Goal: Task Accomplishment & Management: Complete application form

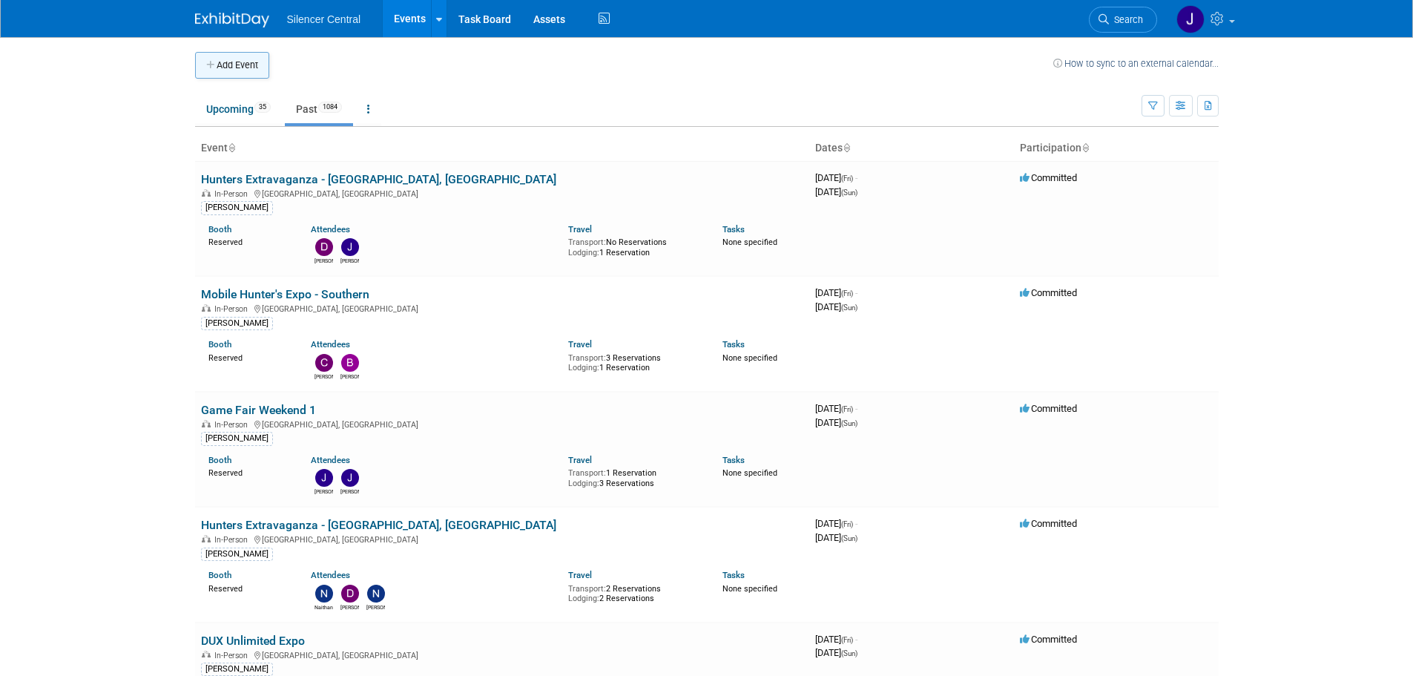
click at [217, 63] on button "Add Event" at bounding box center [232, 65] width 74 height 27
select select "7"
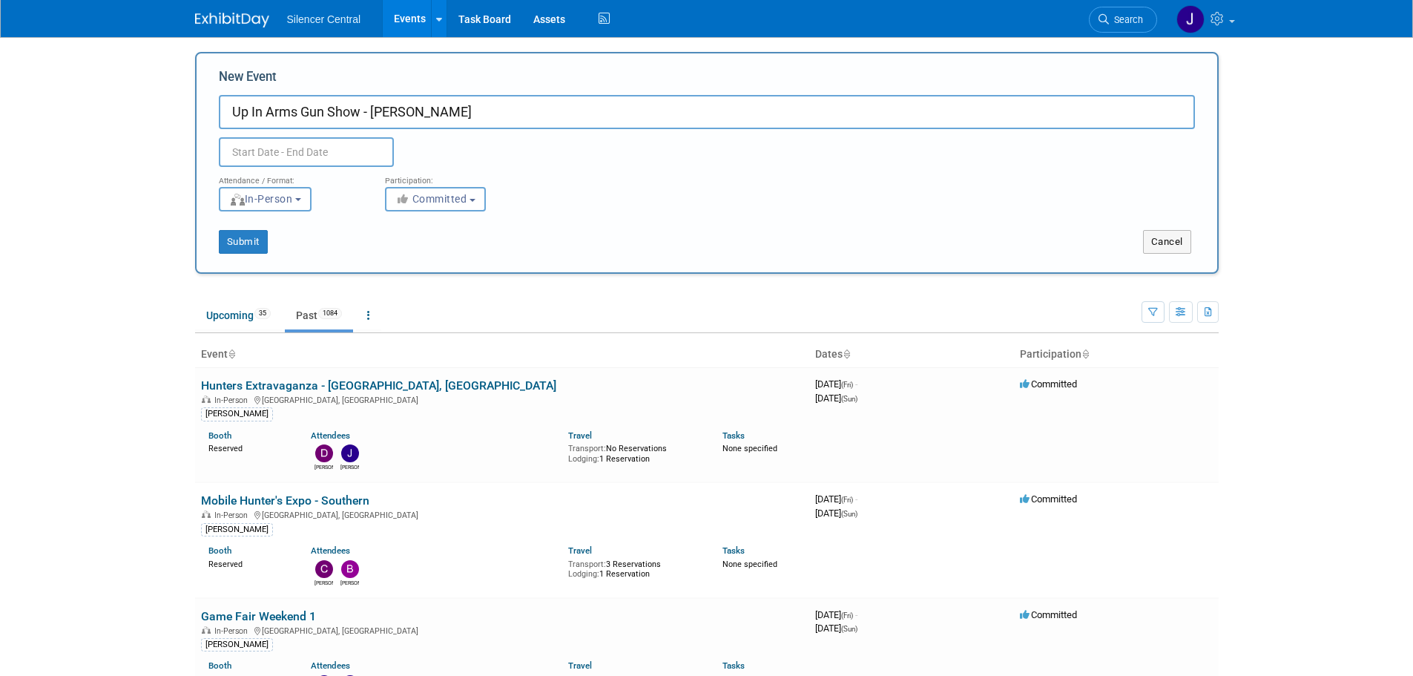
type input "Up In Arms Gun Show - [PERSON_NAME]"
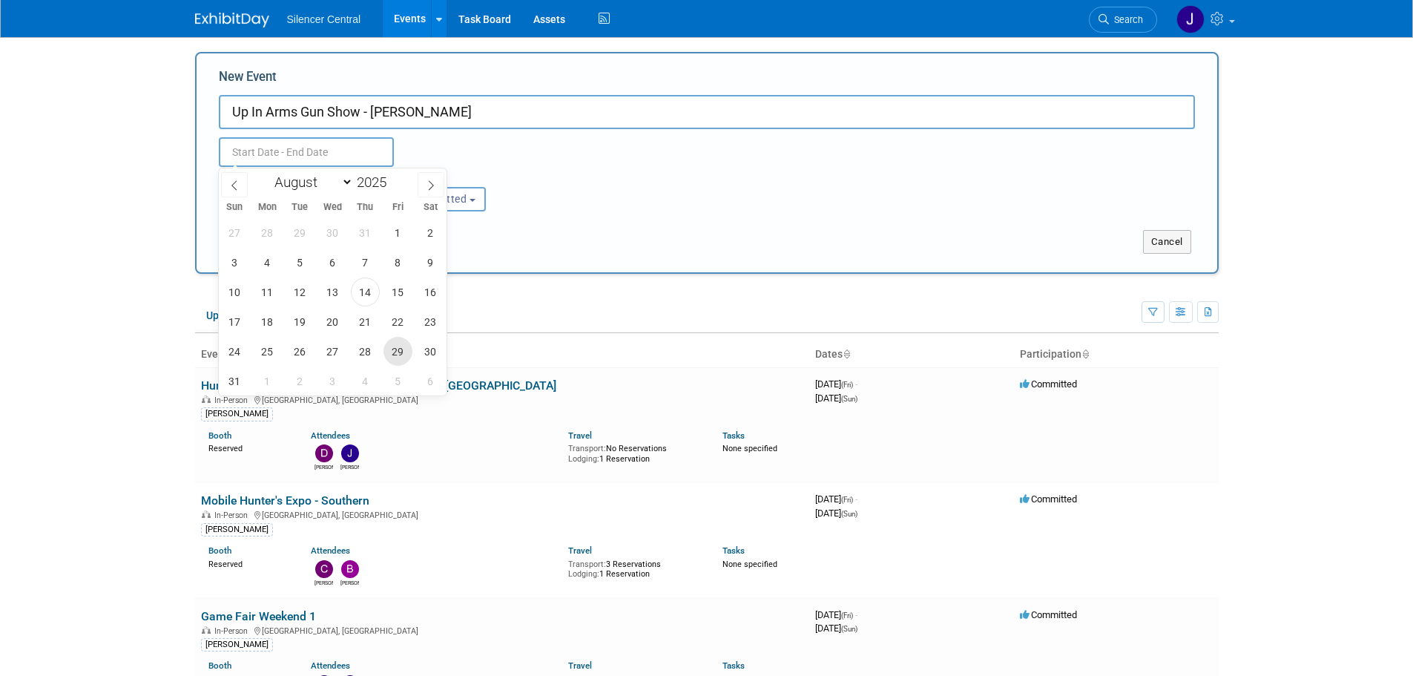
click at [402, 352] on span "29" at bounding box center [398, 351] width 29 height 29
click at [238, 376] on span "31" at bounding box center [234, 381] width 29 height 29
type input "[DATE] to [DATE]"
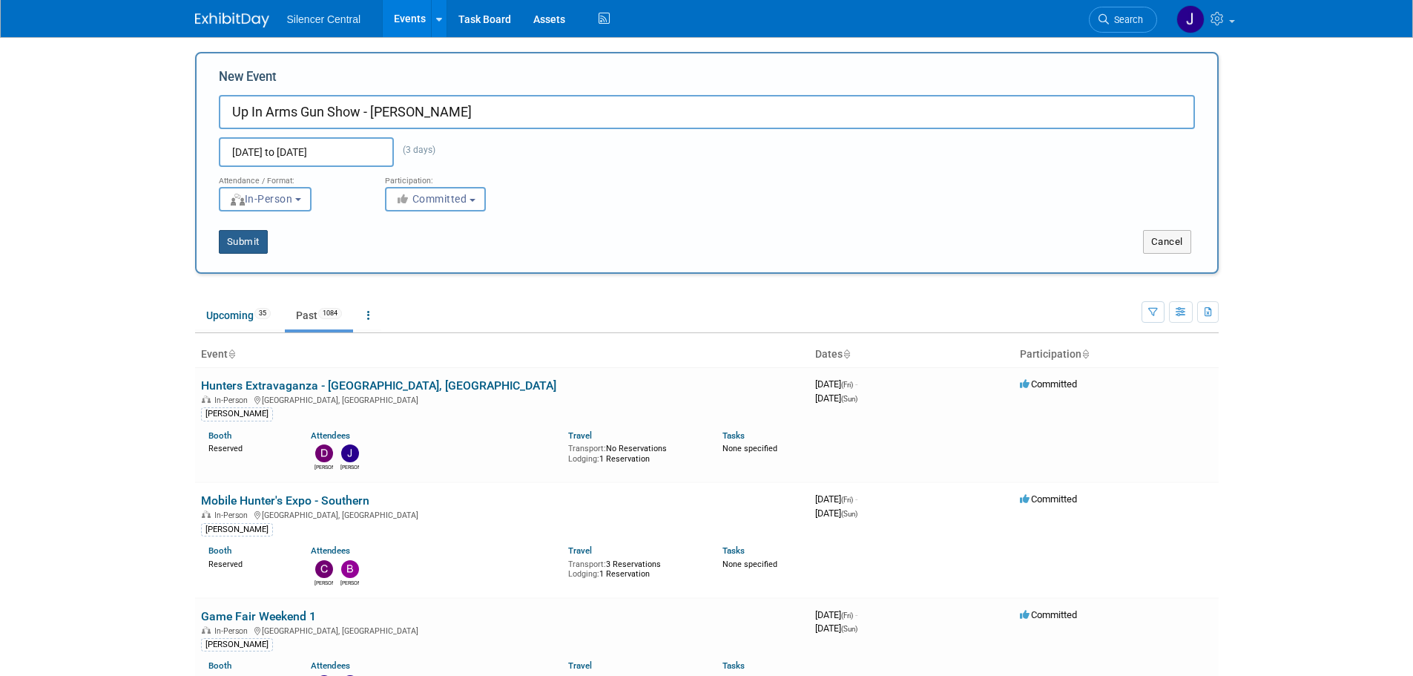
click at [245, 233] on button "Submit" at bounding box center [243, 242] width 49 height 24
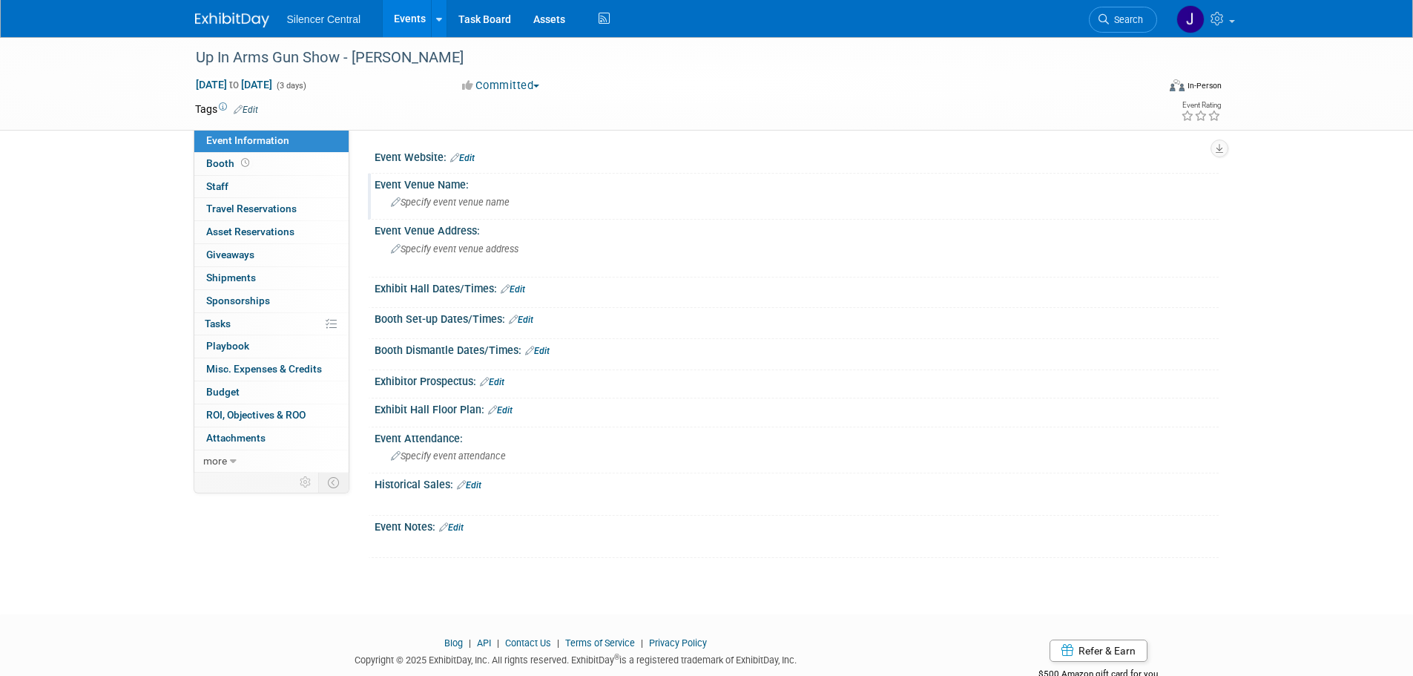
click at [438, 203] on span "Specify event venue name" at bounding box center [450, 202] width 119 height 11
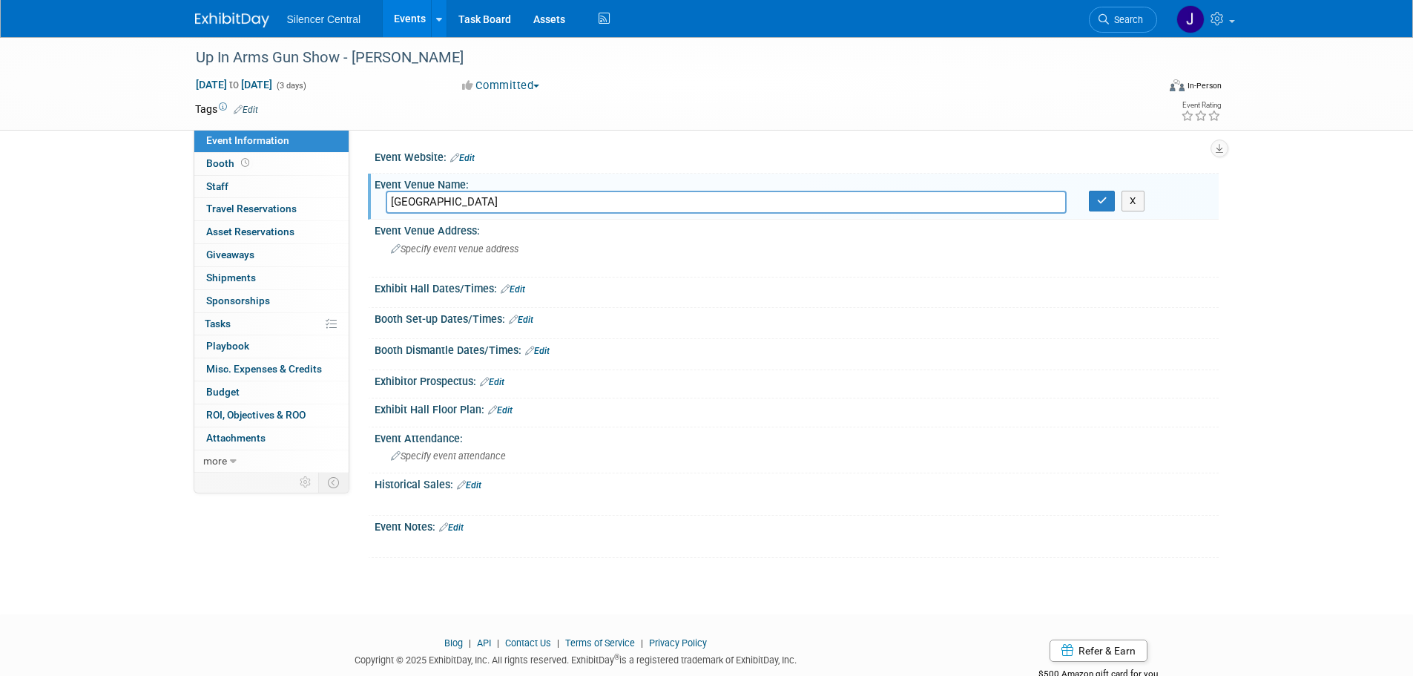
type input "Campbell County Fairgrounds"
click at [412, 256] on div "Specify event venue address" at bounding box center [550, 254] width 329 height 34
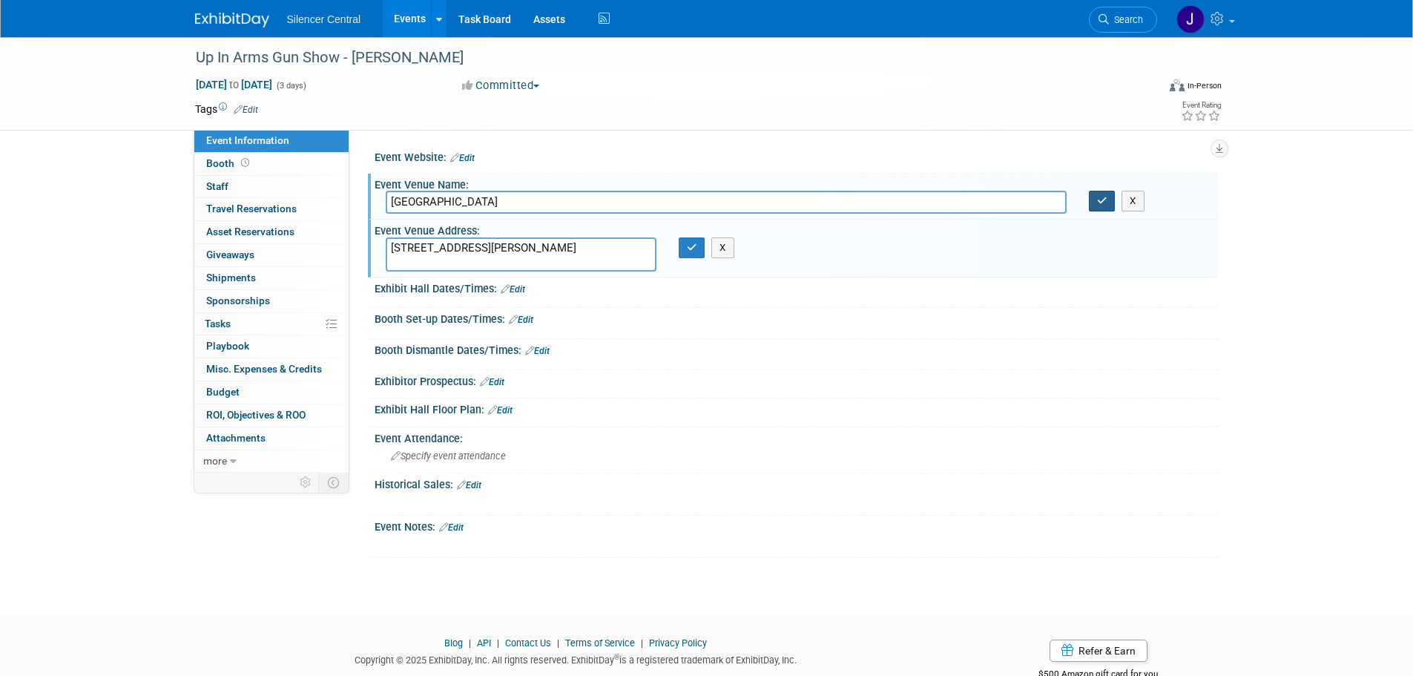
type textarea "1635 Reata Dr Gillette, WY 82718"
drag, startPoint x: 1101, startPoint y: 197, endPoint x: 844, endPoint y: 277, distance: 268.7
click at [1091, 208] on button "button" at bounding box center [1102, 201] width 27 height 21
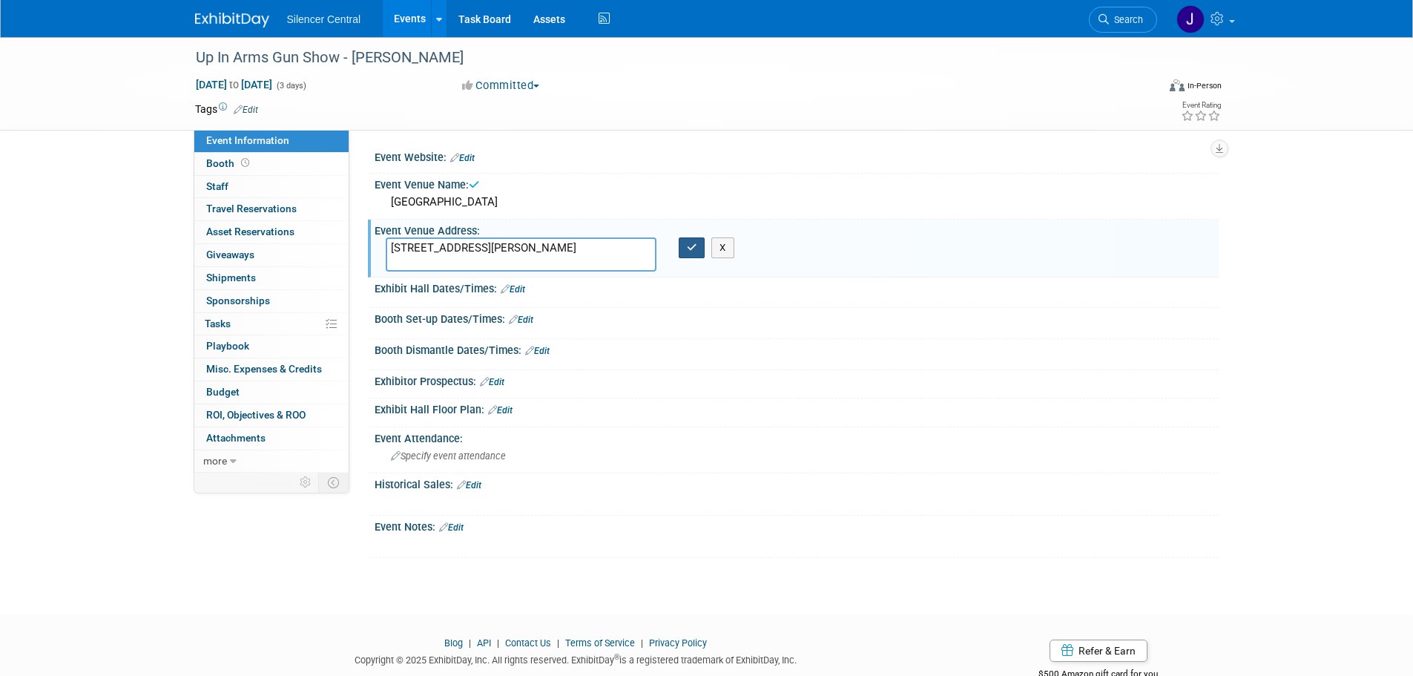
click at [691, 243] on icon "button" at bounding box center [692, 248] width 10 height 10
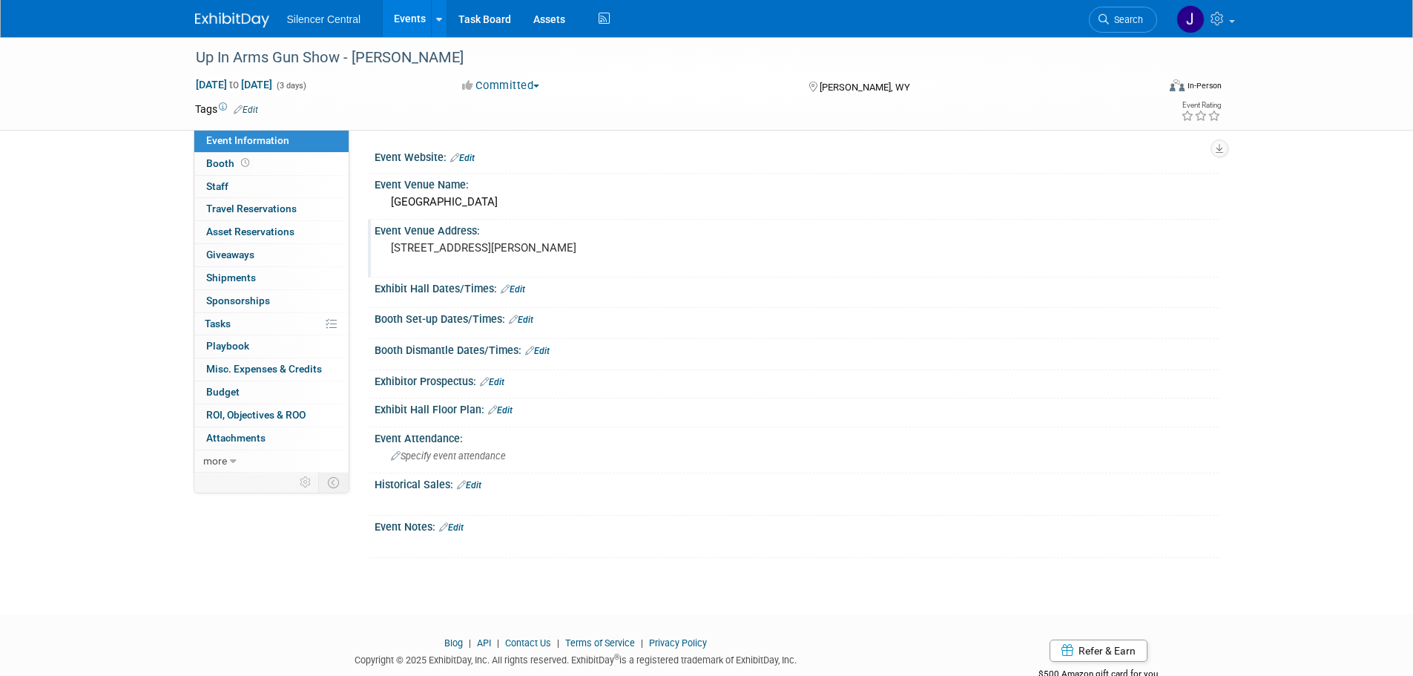
click at [519, 288] on link "Edit" at bounding box center [513, 289] width 24 height 10
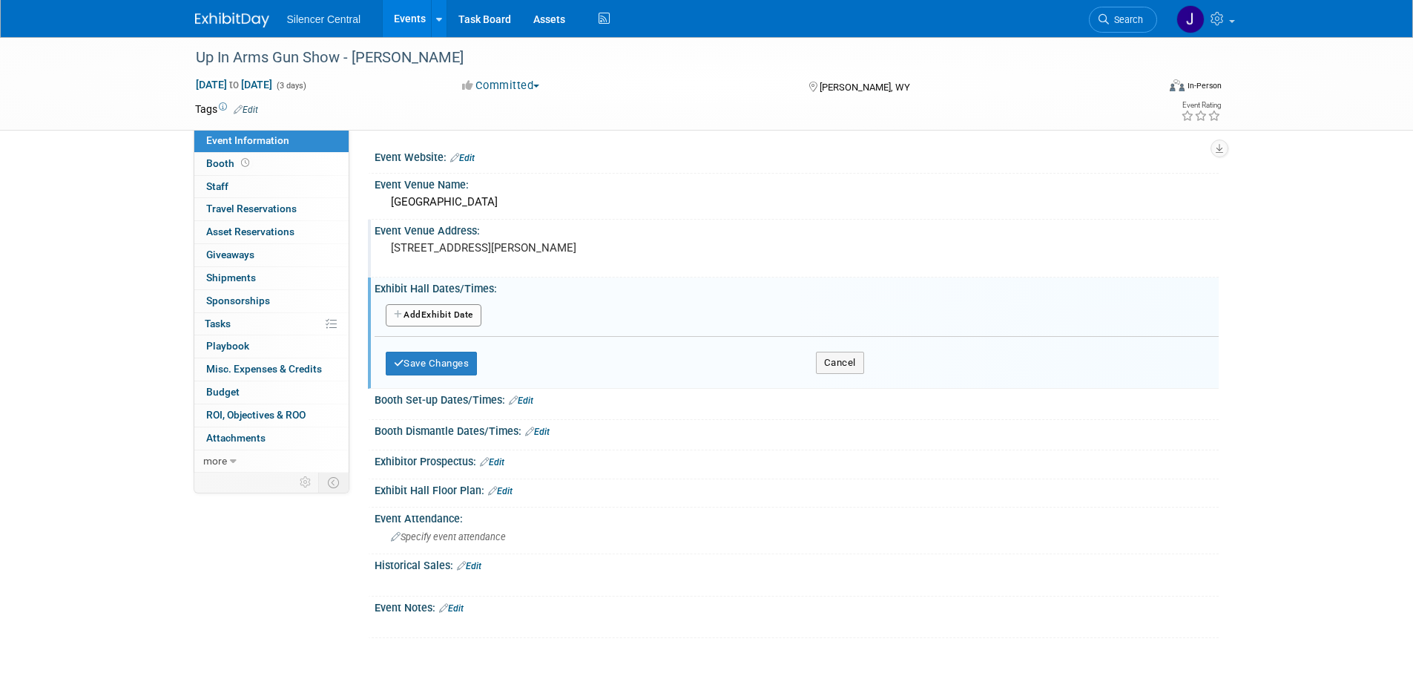
drag, startPoint x: 428, startPoint y: 309, endPoint x: 441, endPoint y: 319, distance: 16.9
click at [436, 315] on button "Add Another Exhibit Date" at bounding box center [434, 315] width 96 height 22
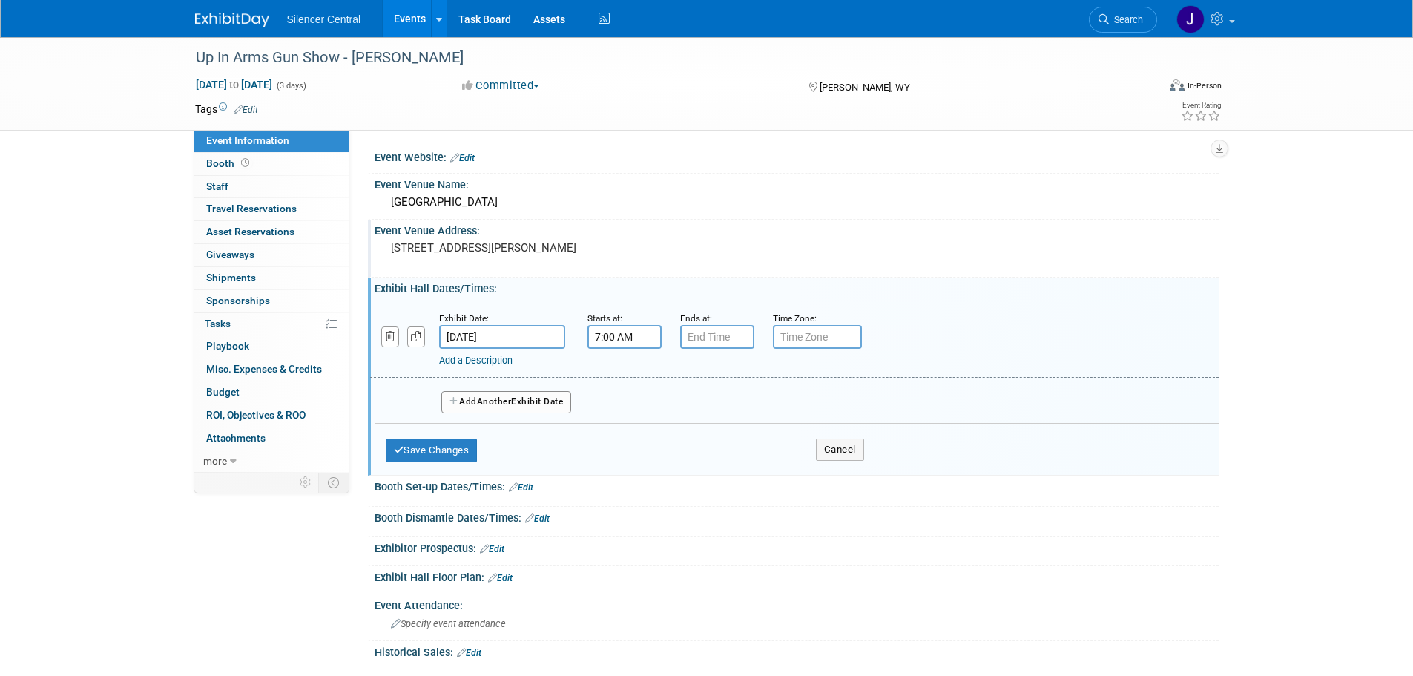
click at [605, 336] on input "7:00 AM" at bounding box center [625, 337] width 74 height 24
click at [633, 411] on span "07" at bounding box center [622, 405] width 28 height 27
click at [752, 376] on td "03" at bounding box center [757, 374] width 47 height 40
click at [755, 405] on button "AM" at bounding box center [751, 404] width 27 height 25
type input "3:00 PM"
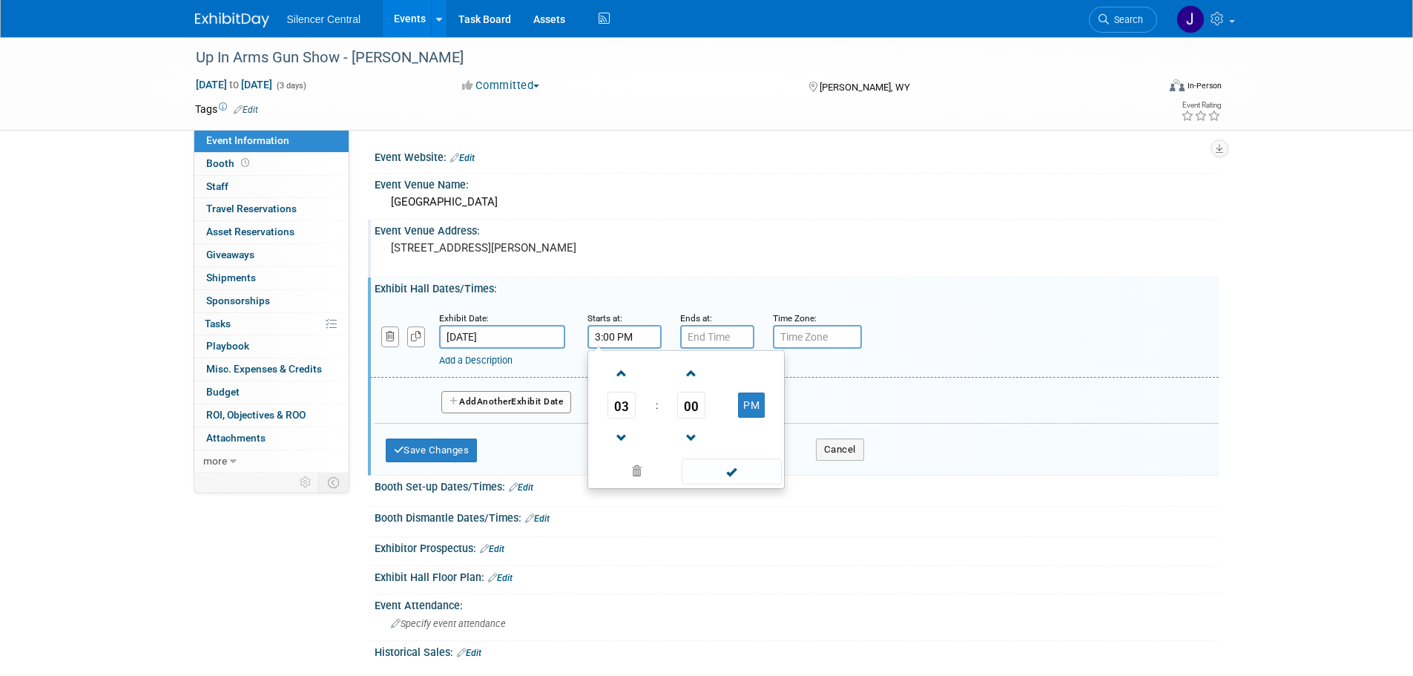
type input "7:00 PM"
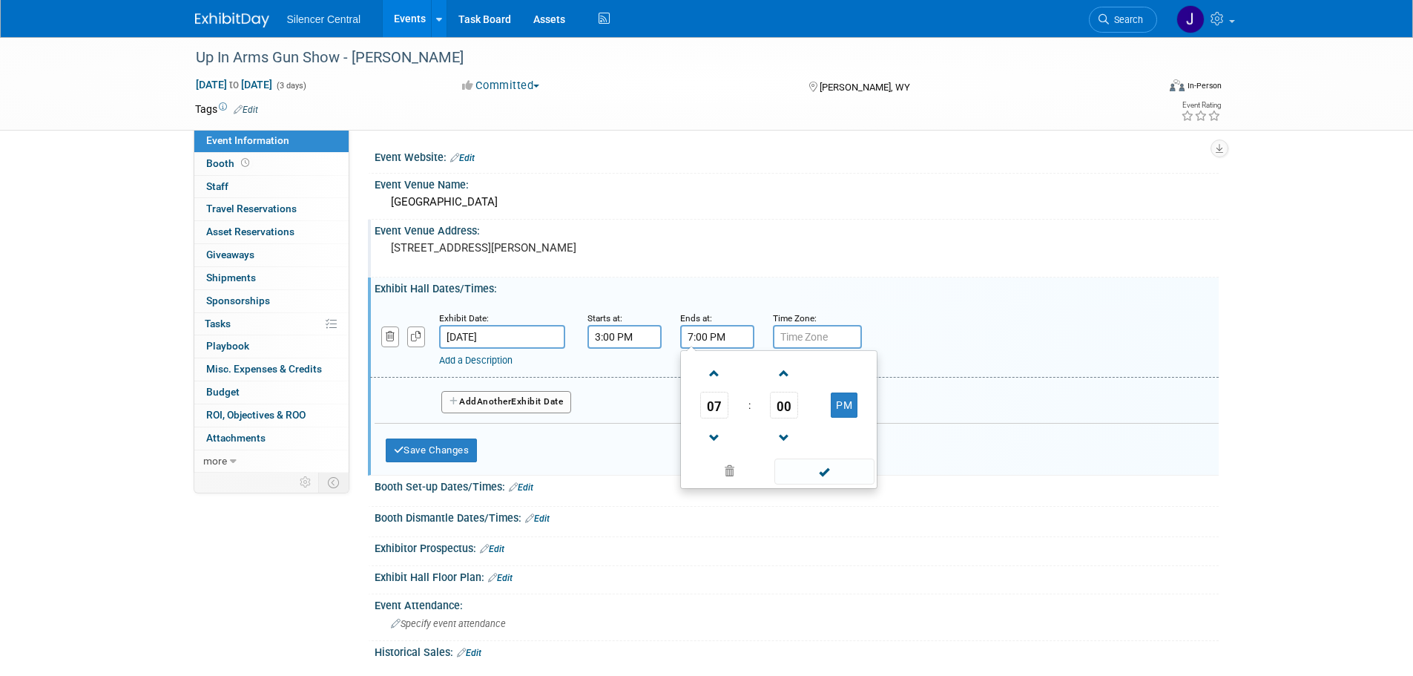
click at [723, 338] on input "7:00 PM" at bounding box center [717, 337] width 74 height 24
click at [505, 403] on span "Another" at bounding box center [494, 401] width 35 height 10
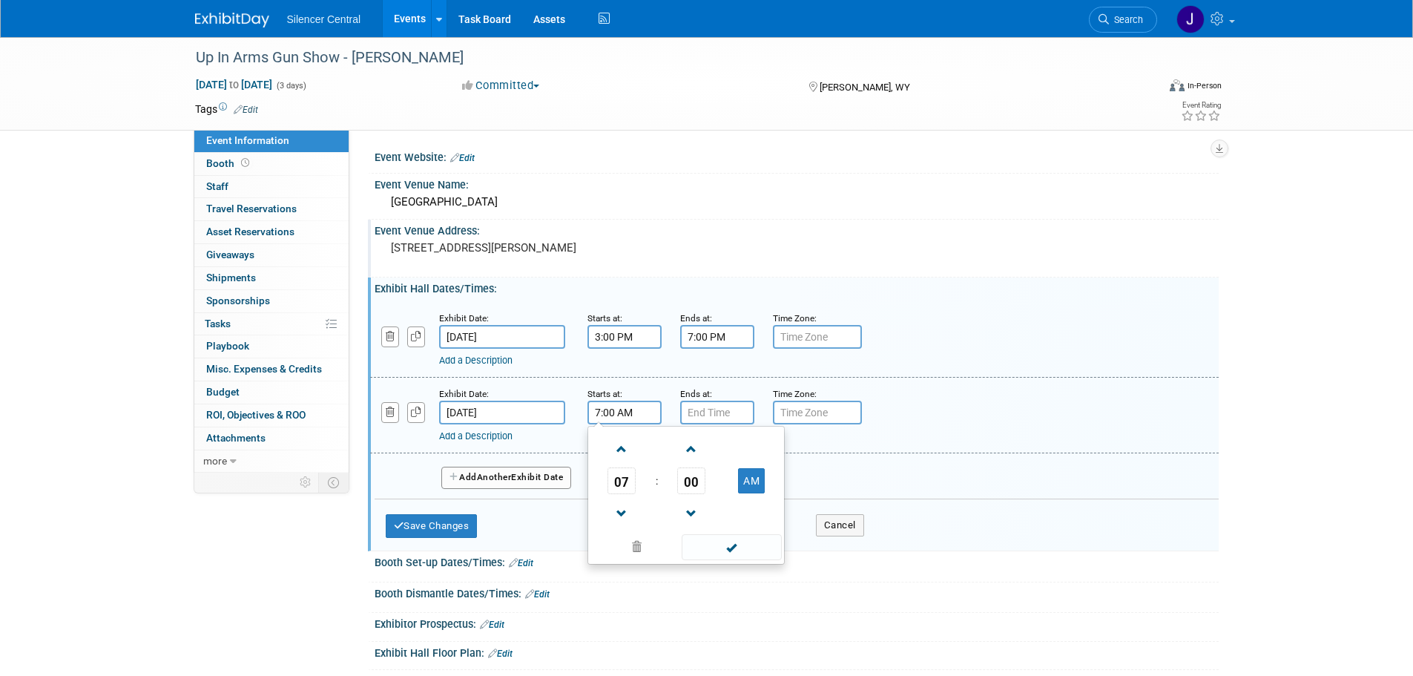
click at [613, 415] on input "7:00 AM" at bounding box center [625, 413] width 74 height 24
click at [619, 457] on span at bounding box center [622, 449] width 26 height 26
type input "9:00 AM"
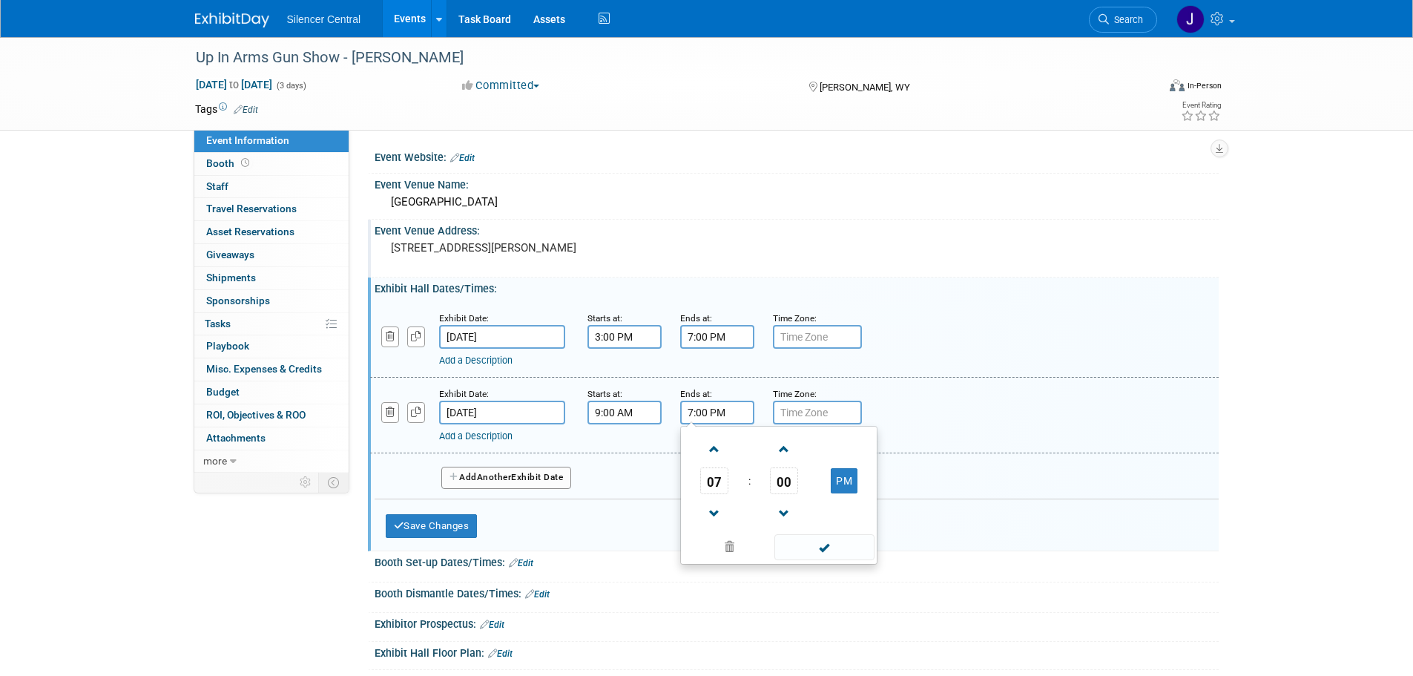
click at [726, 411] on input "7:00 PM" at bounding box center [717, 413] width 74 height 24
click at [714, 507] on span at bounding box center [715, 514] width 26 height 26
type input "5:00 PM"
click at [519, 479] on button "Add Another Exhibit Date" at bounding box center [506, 478] width 131 height 22
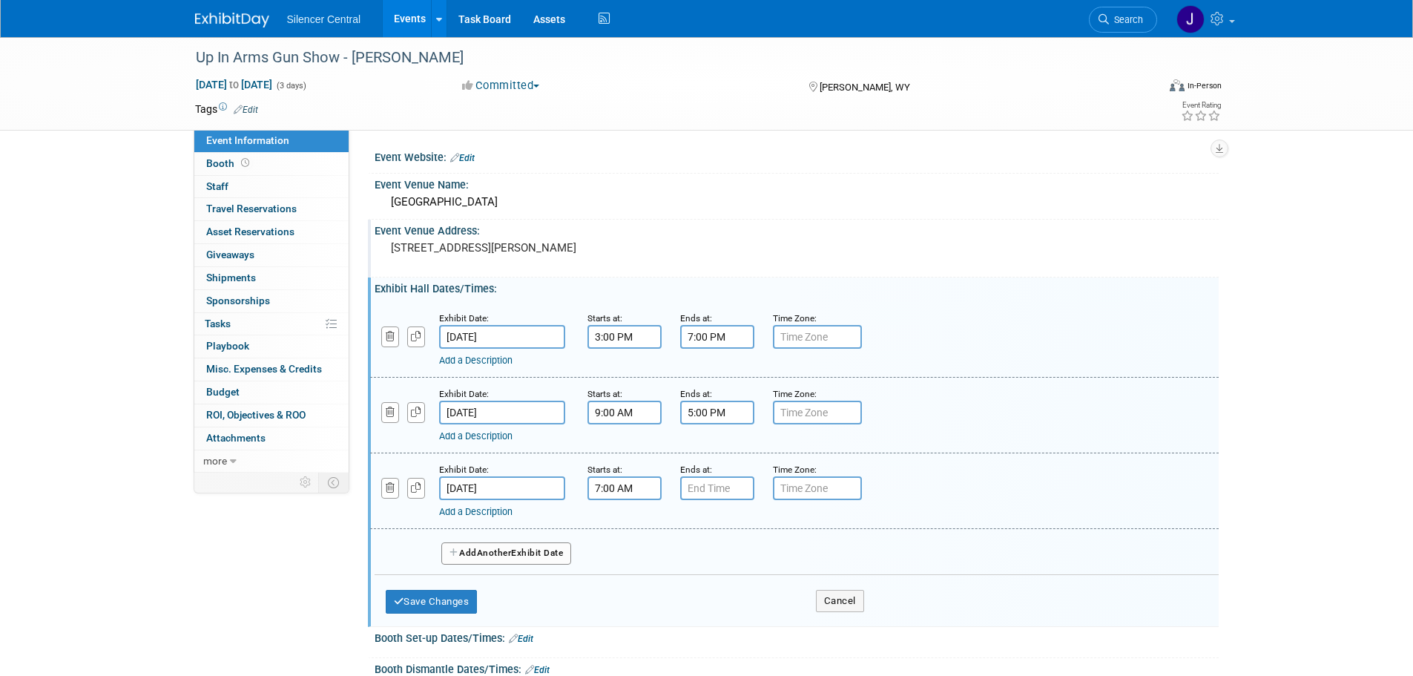
click at [622, 490] on input "7:00 AM" at bounding box center [625, 488] width 74 height 24
click at [620, 539] on link at bounding box center [622, 524] width 28 height 38
click at [625, 530] on span at bounding box center [622, 525] width 26 height 26
type input "9:00 AM"
click at [677, 495] on div "Ends at:" at bounding box center [715, 480] width 93 height 39
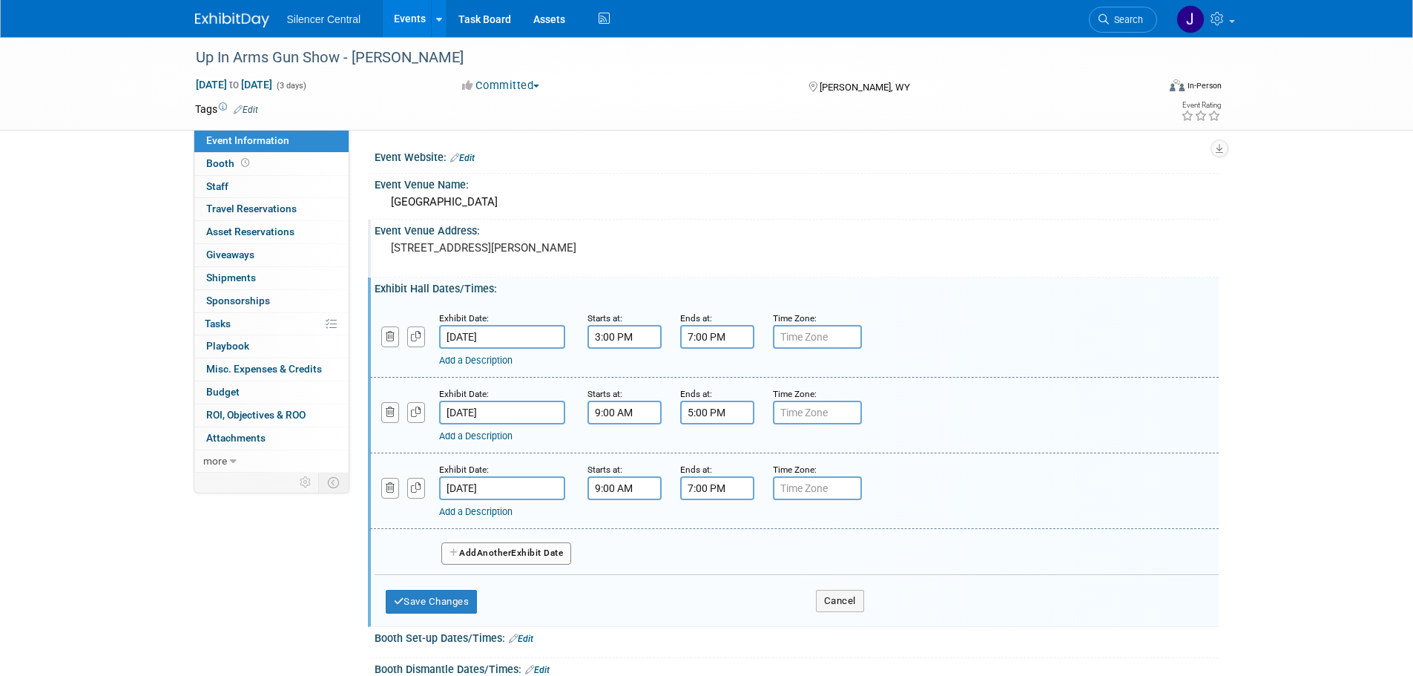
click at [689, 493] on input "7:00 PM" at bounding box center [717, 488] width 74 height 24
click at [709, 588] on span at bounding box center [715, 589] width 26 height 26
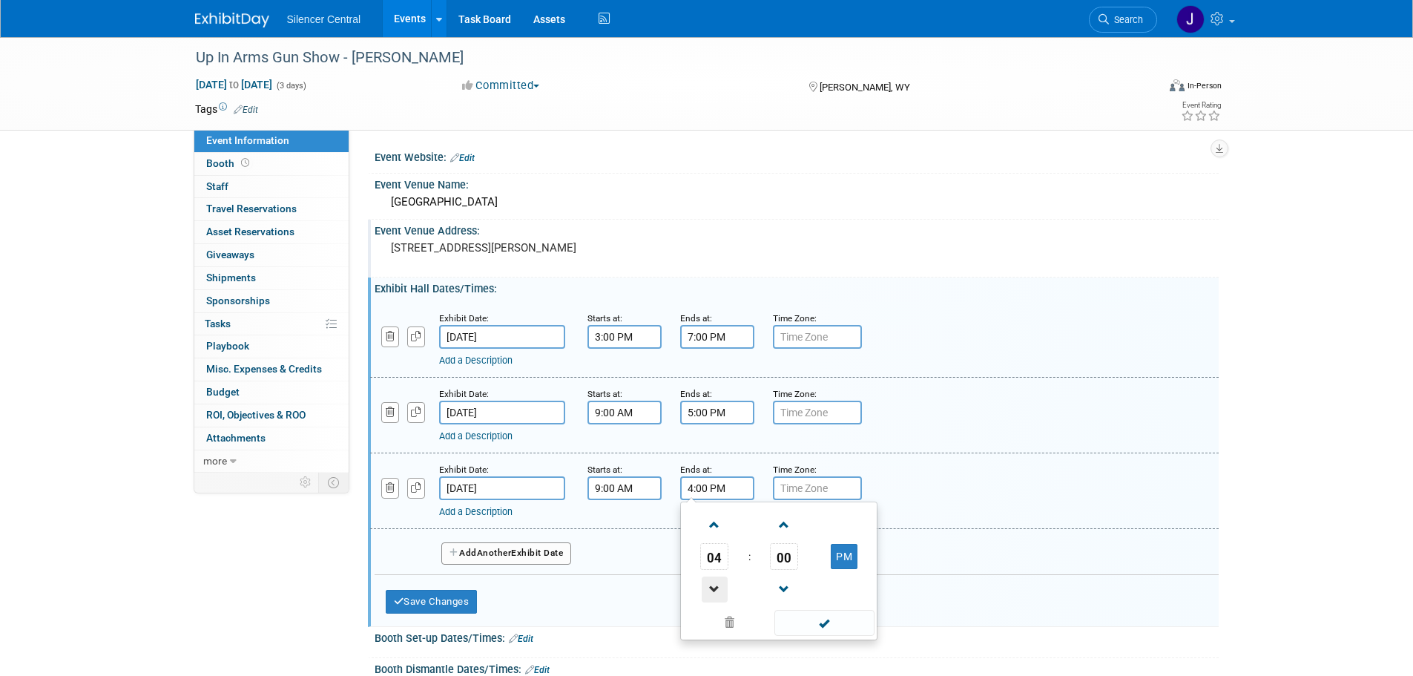
type input "3:00 PM"
drag, startPoint x: 819, startPoint y: 622, endPoint x: 701, endPoint y: 622, distance: 118.0
click at [818, 622] on span at bounding box center [825, 623] width 100 height 26
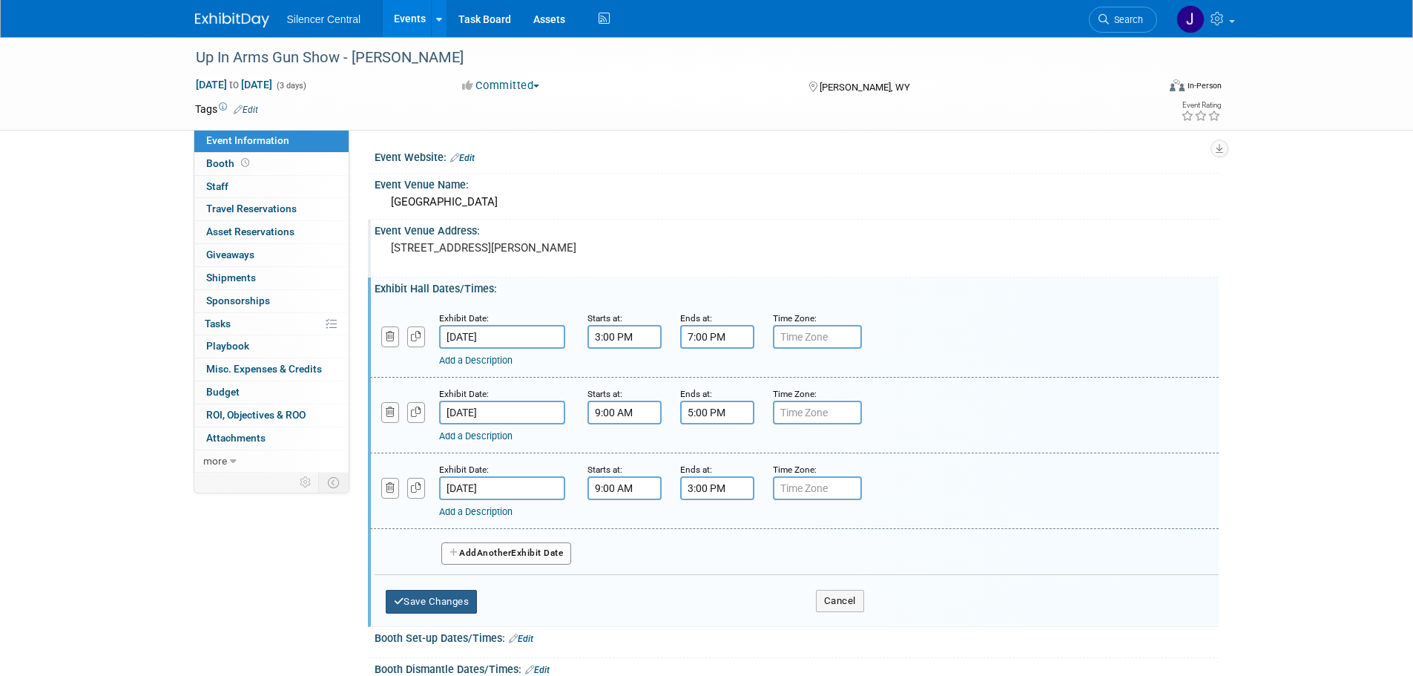
drag, startPoint x: 445, startPoint y: 598, endPoint x: 484, endPoint y: 587, distance: 40.2
click at [447, 599] on button "Save Changes" at bounding box center [432, 602] width 92 height 24
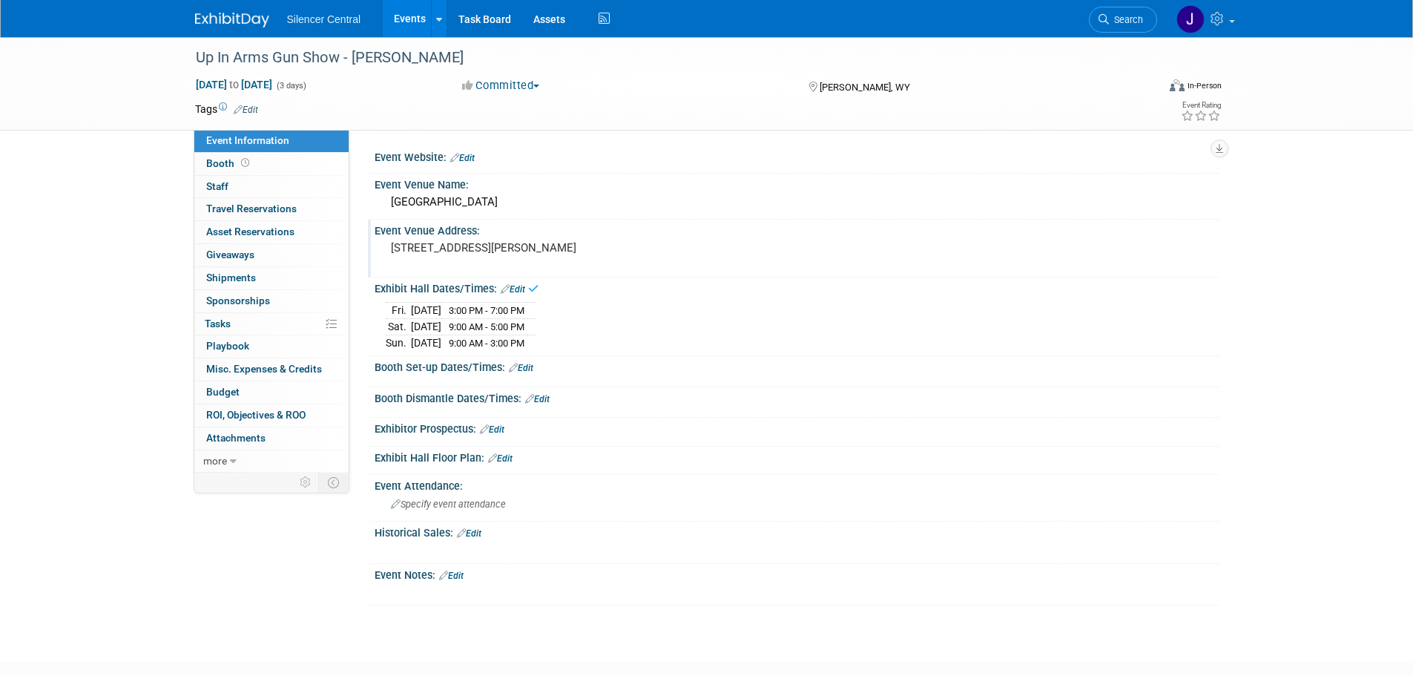
click at [522, 366] on link "Edit" at bounding box center [521, 368] width 24 height 10
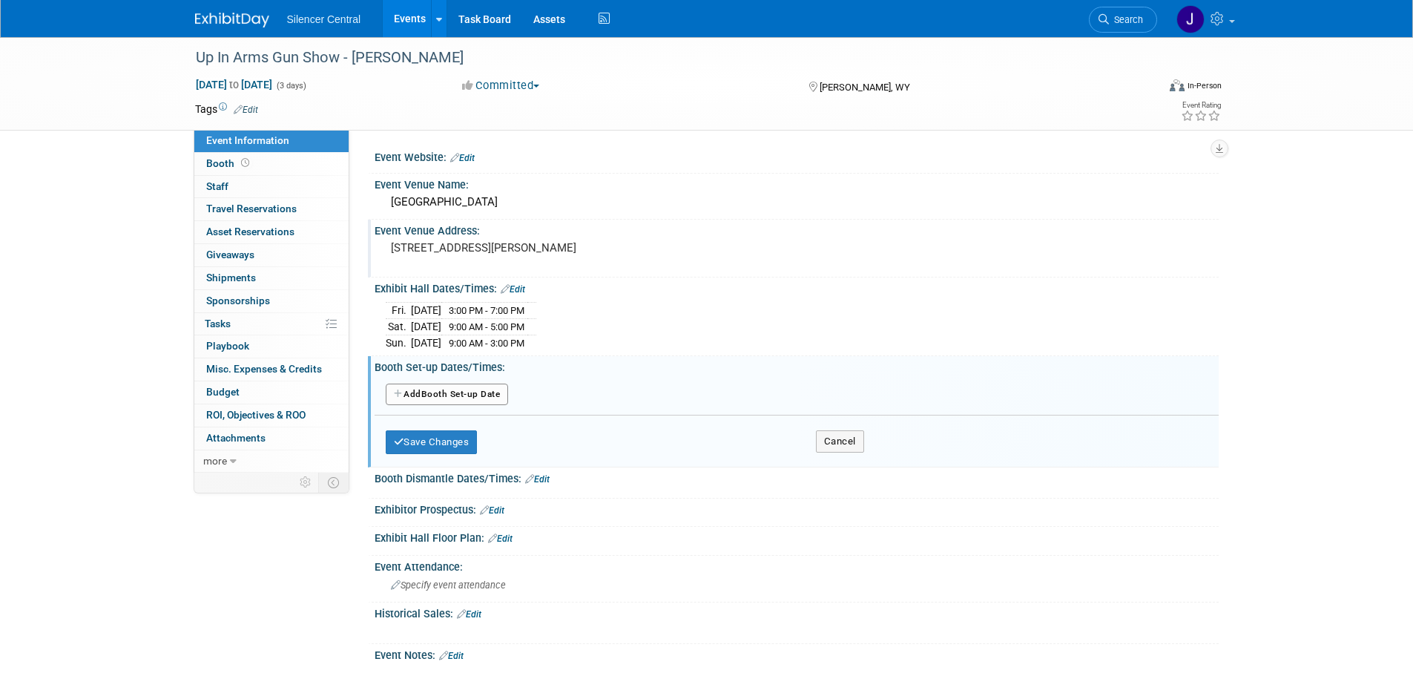
click at [469, 393] on button "Add Another Booth Set-up Date" at bounding box center [447, 395] width 123 height 22
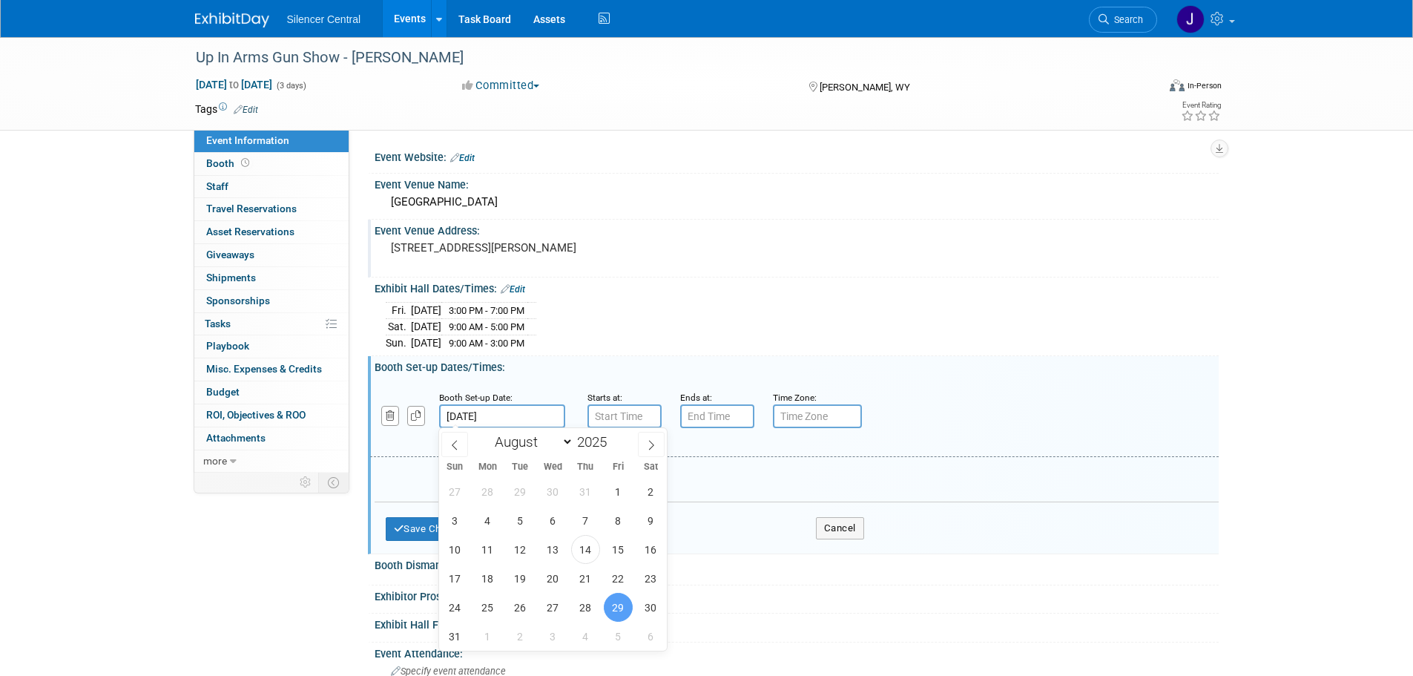
drag, startPoint x: 534, startPoint y: 419, endPoint x: 589, endPoint y: 438, distance: 58.0
click at [534, 420] on input "[DATE]" at bounding box center [502, 416] width 126 height 24
click at [614, 395] on small "Starts at:" at bounding box center [605, 397] width 35 height 10
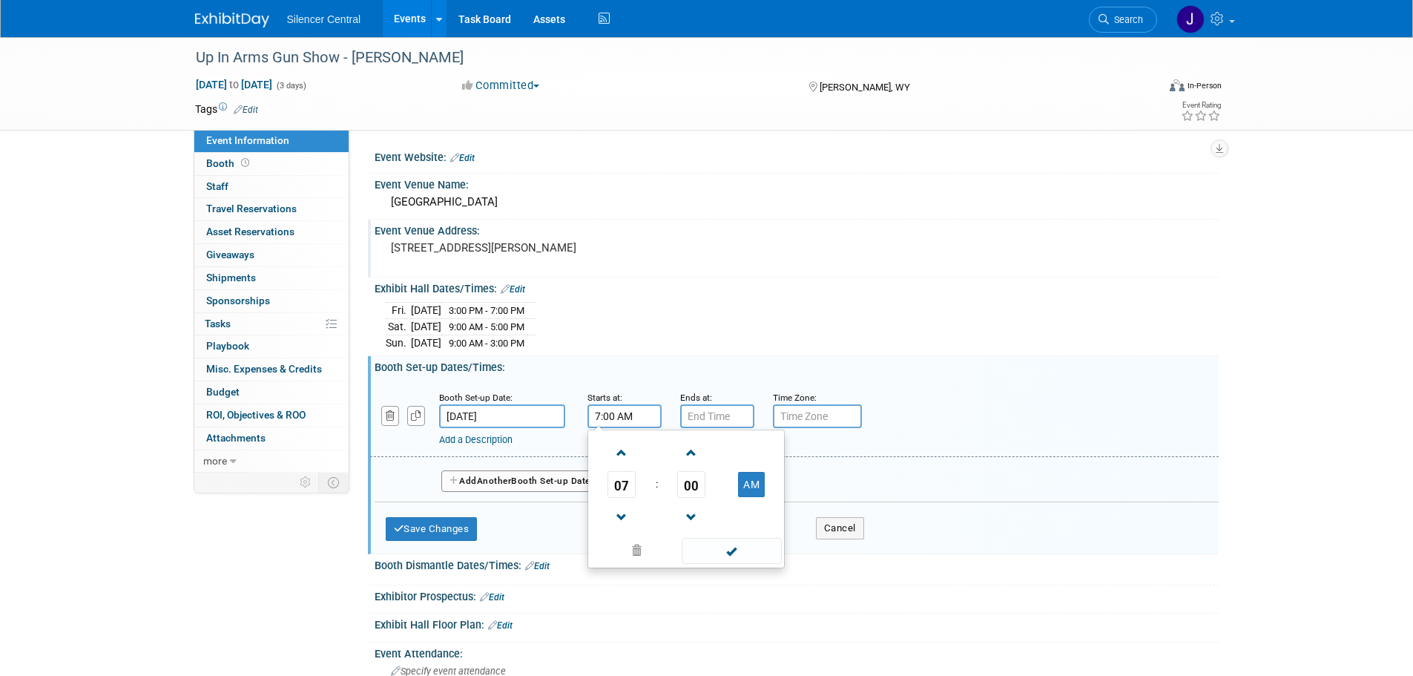
click at [622, 415] on input "7:00 AM" at bounding box center [625, 416] width 74 height 24
click at [617, 449] on span at bounding box center [622, 453] width 26 height 26
type input "10:00 AM"
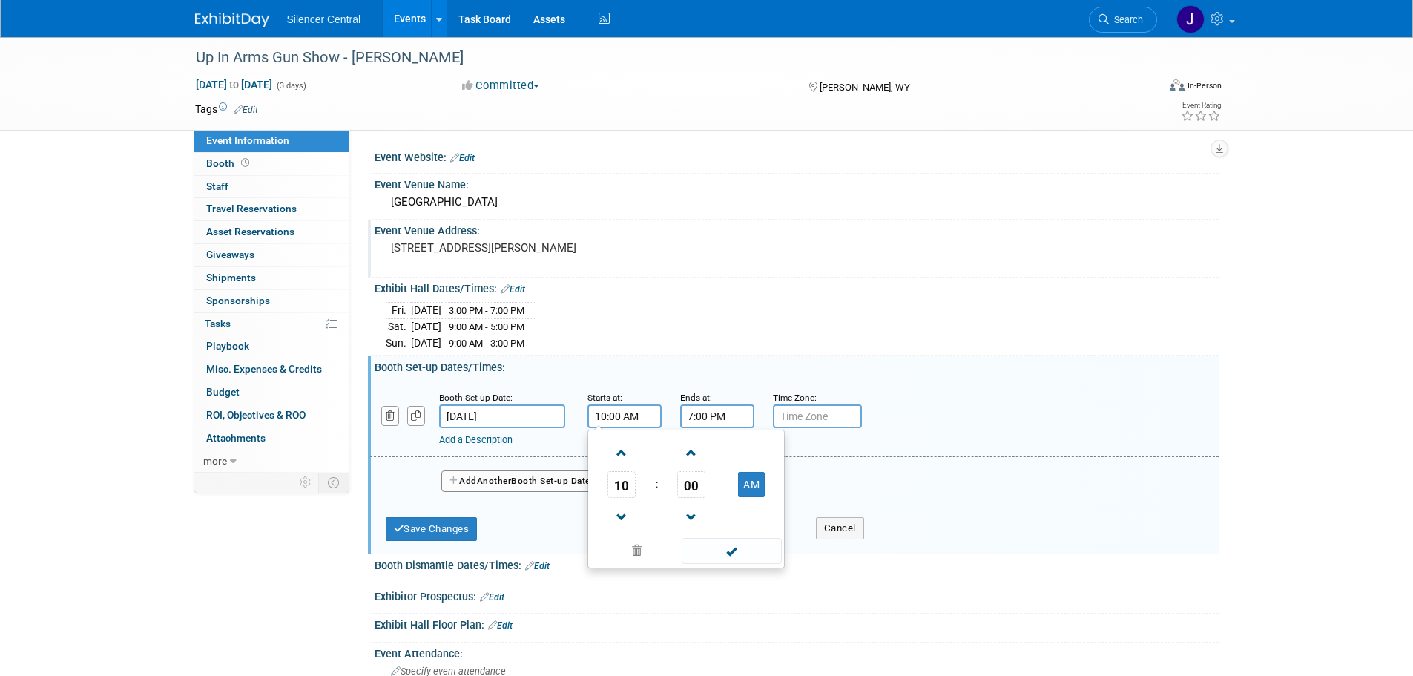
click at [722, 424] on input "7:00 PM" at bounding box center [717, 416] width 74 height 24
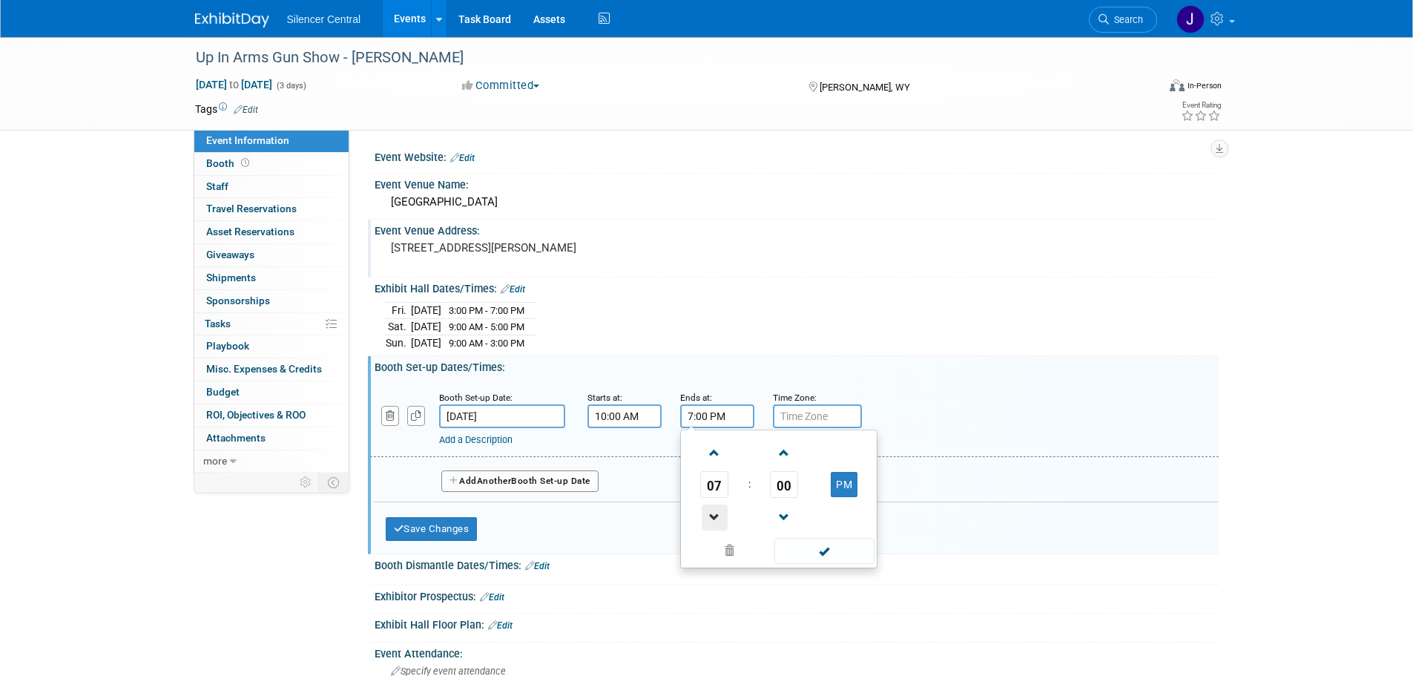
click at [716, 507] on span at bounding box center [715, 518] width 26 height 26
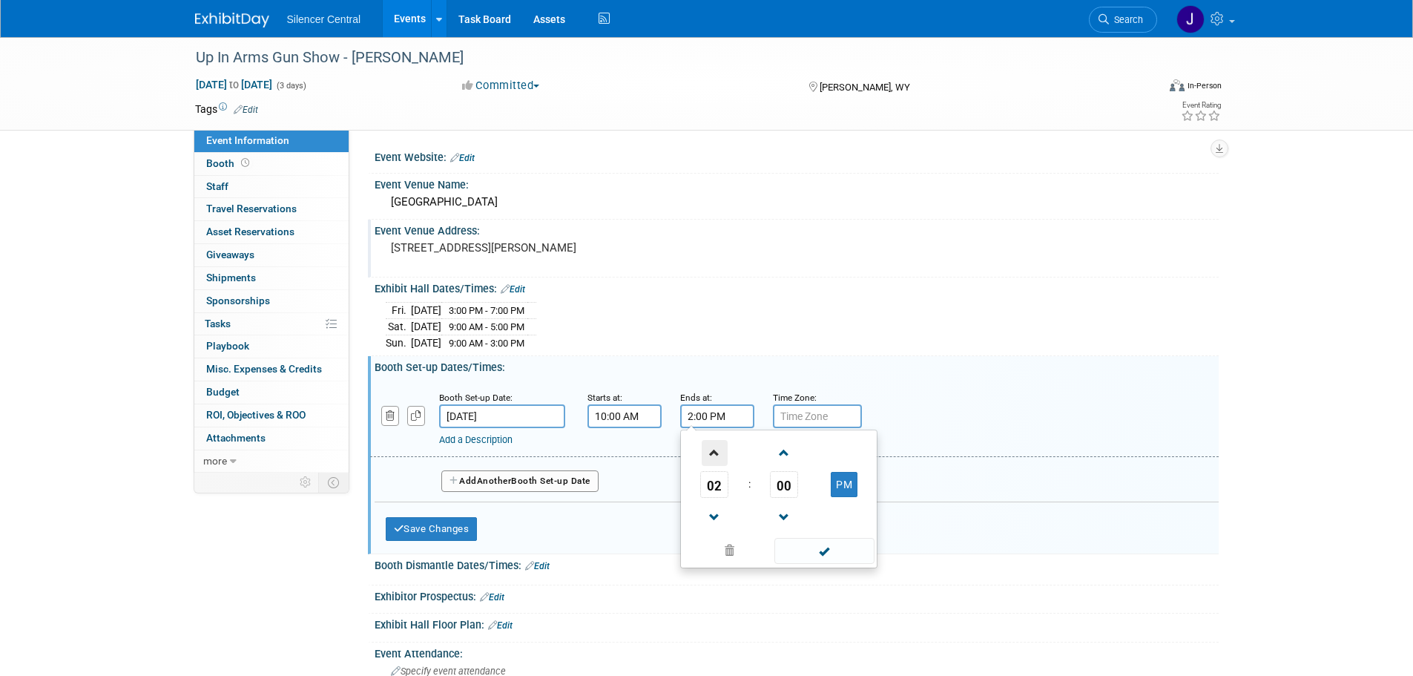
click at [712, 448] on span at bounding box center [715, 453] width 26 height 26
type input "3:00 PM"
drag, startPoint x: 838, startPoint y: 542, endPoint x: 753, endPoint y: 544, distance: 85.3
click at [838, 544] on span at bounding box center [825, 551] width 100 height 26
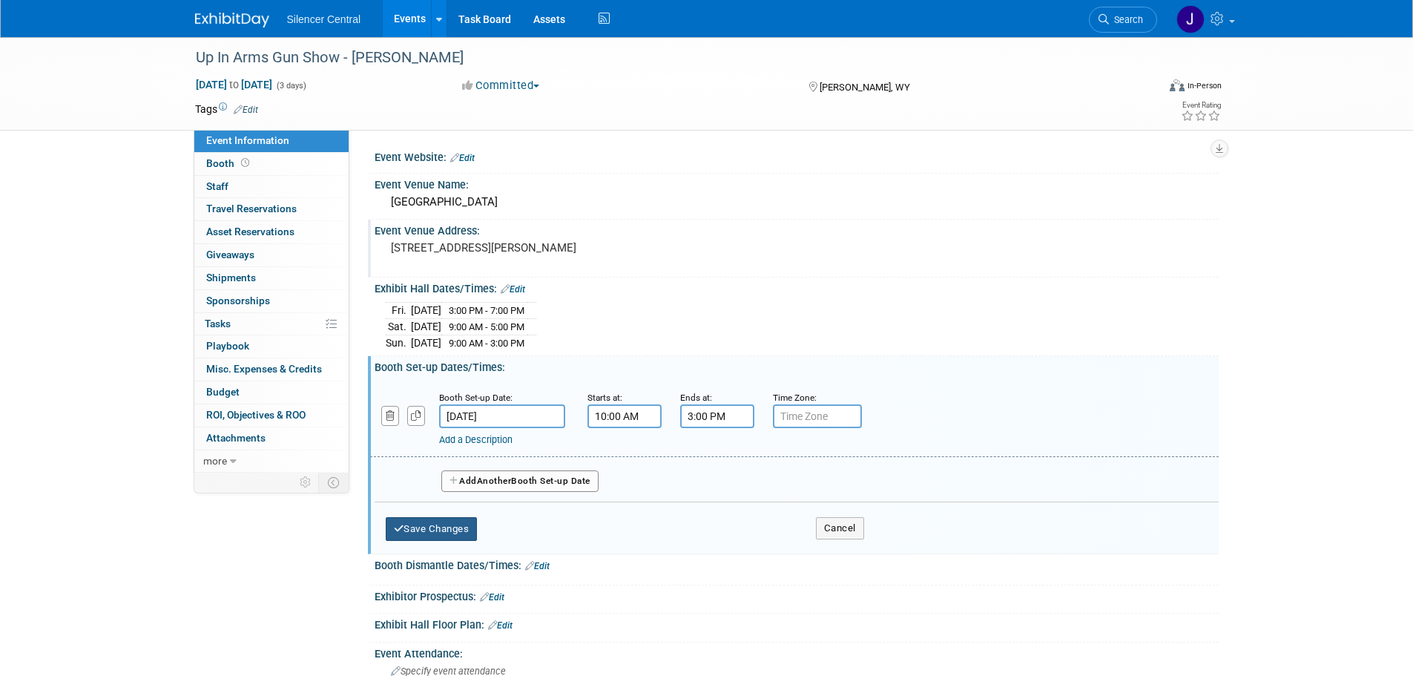
click at [437, 528] on button "Save Changes" at bounding box center [432, 529] width 92 height 24
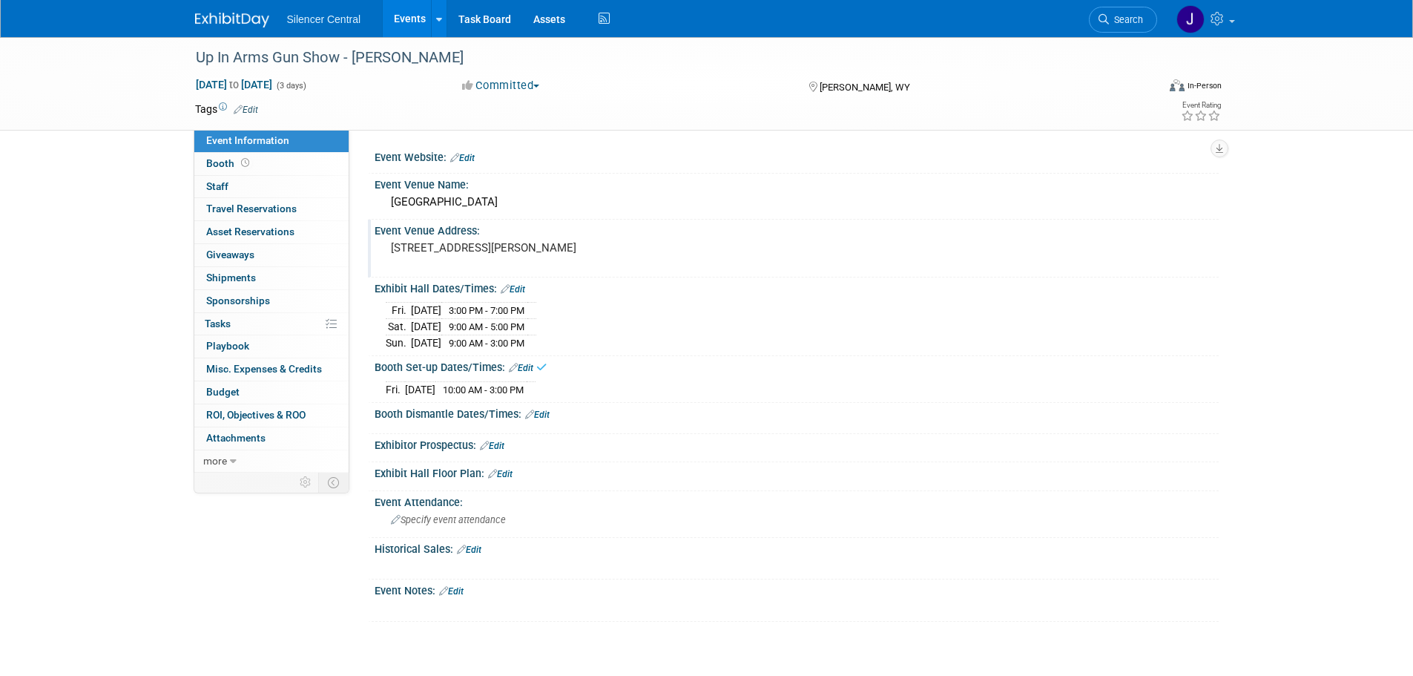
click at [461, 591] on link "Edit" at bounding box center [451, 591] width 24 height 10
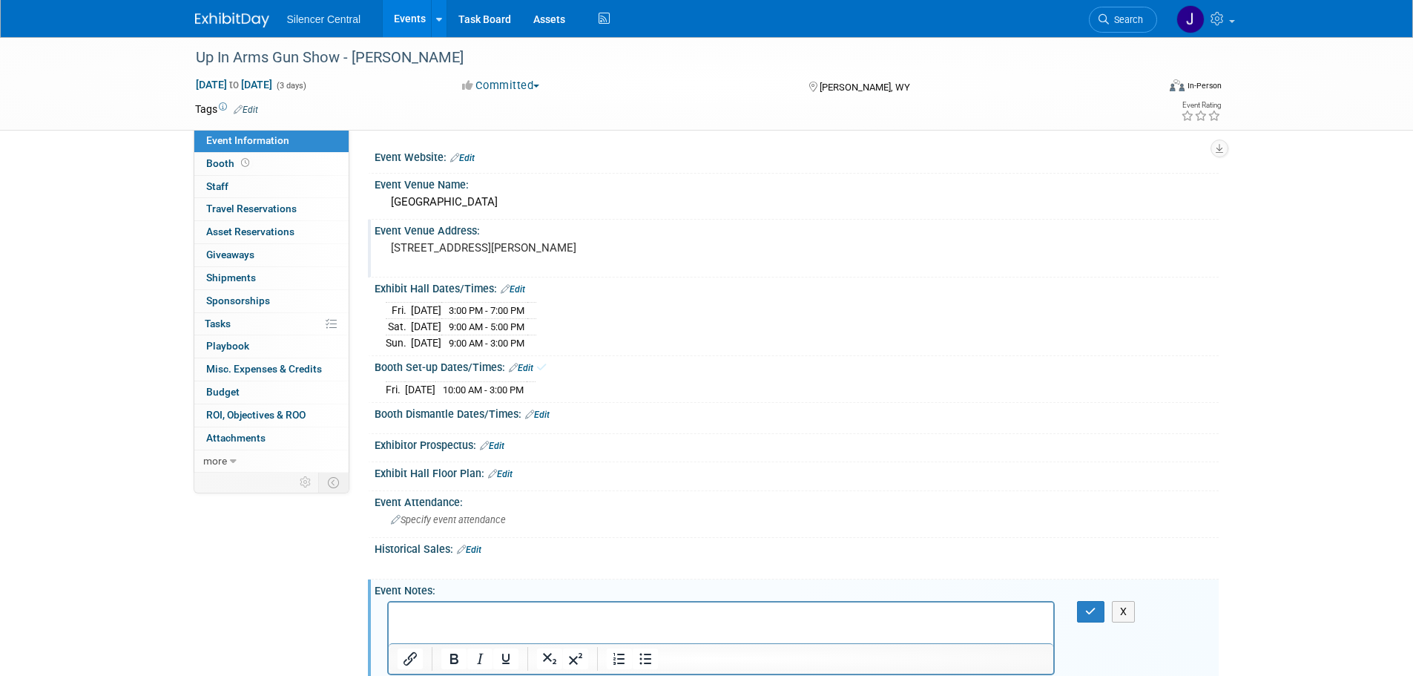
click at [440, 617] on p "Rich Text Area. Press ALT-0 for help." at bounding box center [721, 615] width 648 height 15
click at [1092, 611] on icon "button" at bounding box center [1090, 611] width 11 height 10
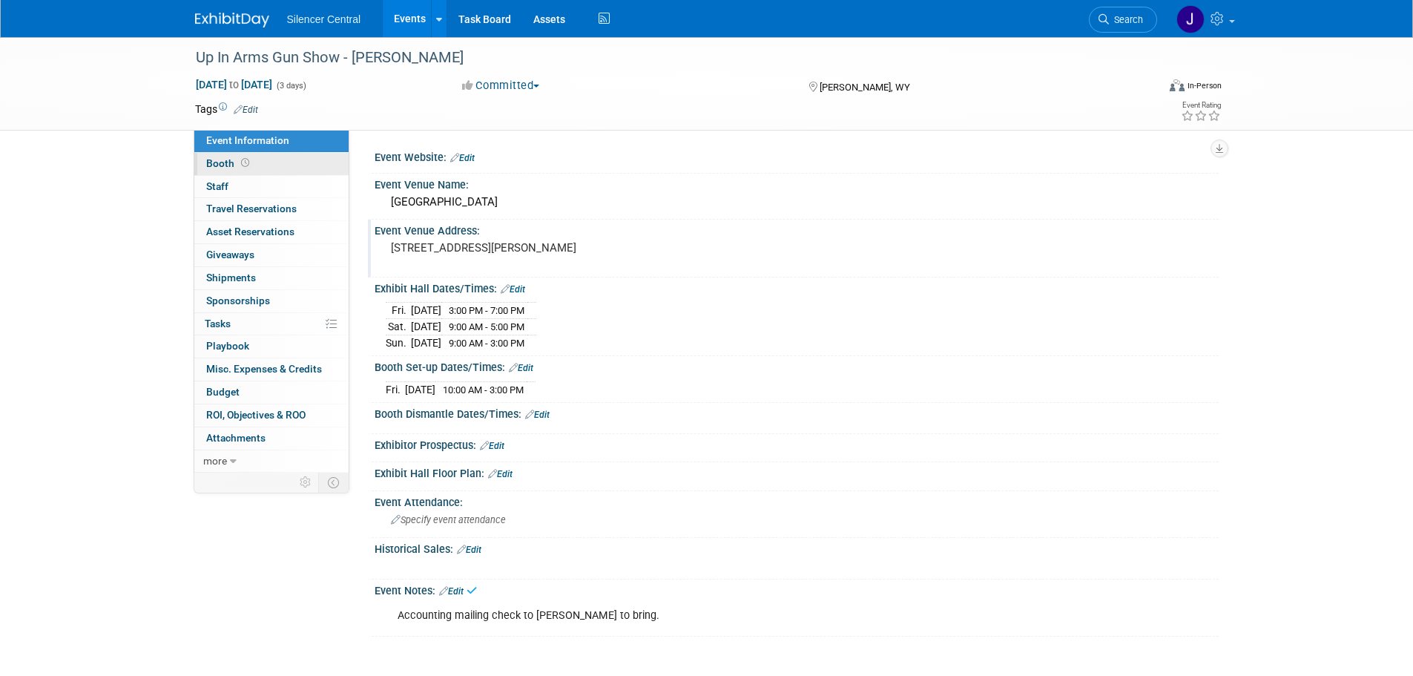
click at [280, 160] on link "Booth" at bounding box center [271, 164] width 154 height 22
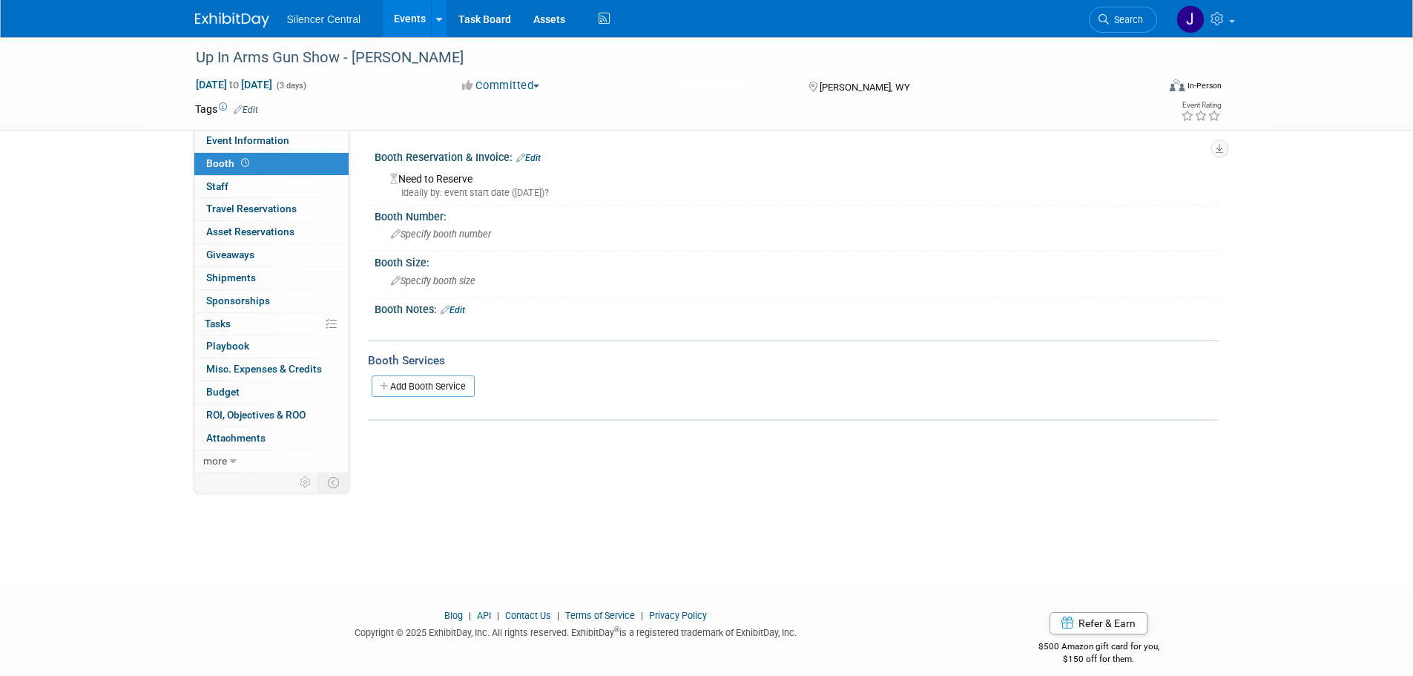
click at [536, 159] on link "Edit" at bounding box center [528, 158] width 24 height 10
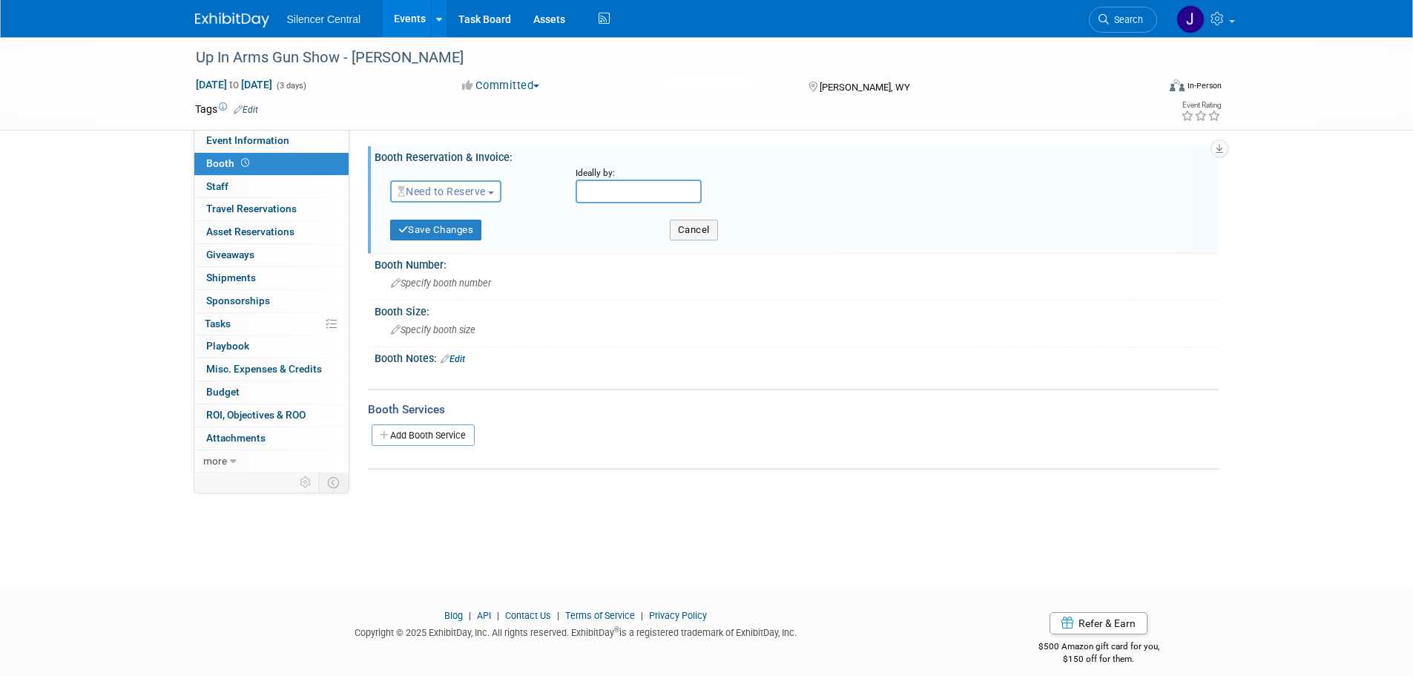
drag, startPoint x: 453, startPoint y: 187, endPoint x: 467, endPoint y: 207, distance: 24.5
click at [455, 190] on span "Need to Reserve" at bounding box center [442, 191] width 88 height 12
click at [478, 234] on link "Reserved" at bounding box center [470, 237] width 159 height 21
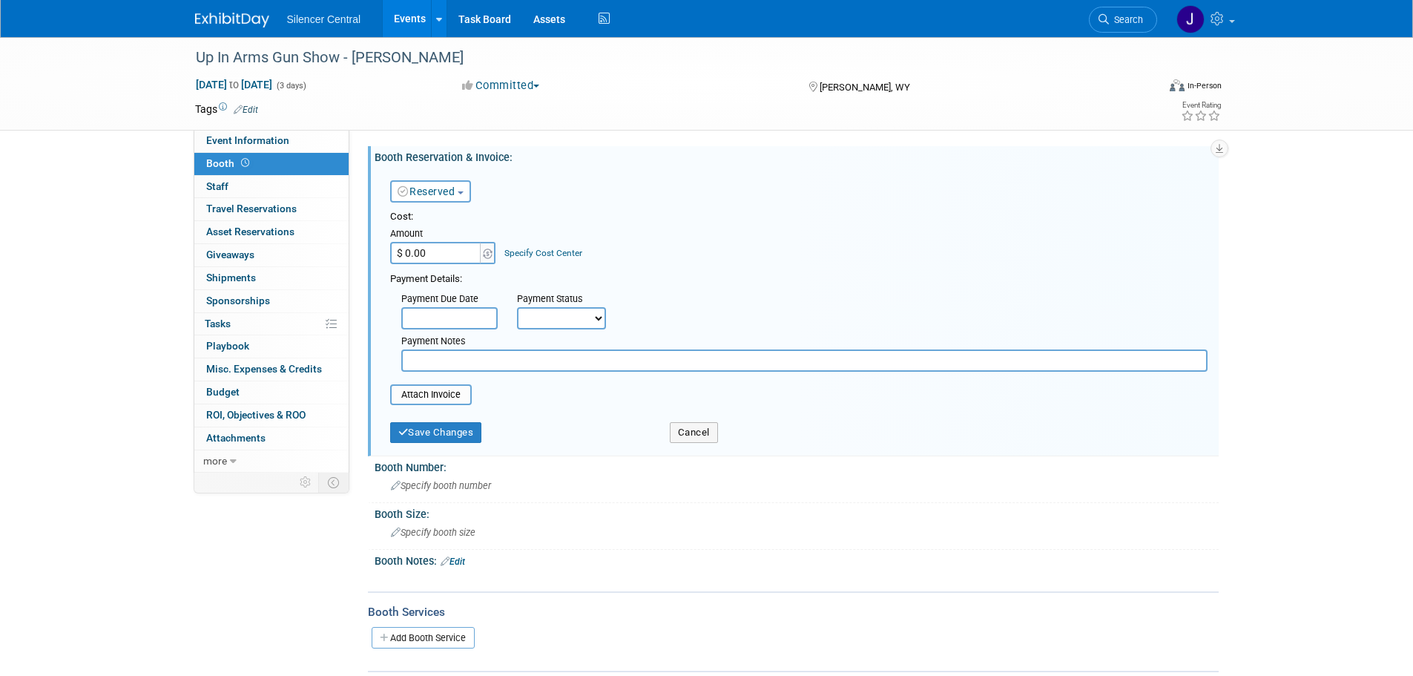
click at [450, 249] on input "$ 0.00" at bounding box center [436, 253] width 93 height 22
click at [441, 249] on input "$ 0.00" at bounding box center [436, 253] width 93 height 22
type input "$ 100.00"
click at [447, 438] on button "Save Changes" at bounding box center [436, 432] width 92 height 21
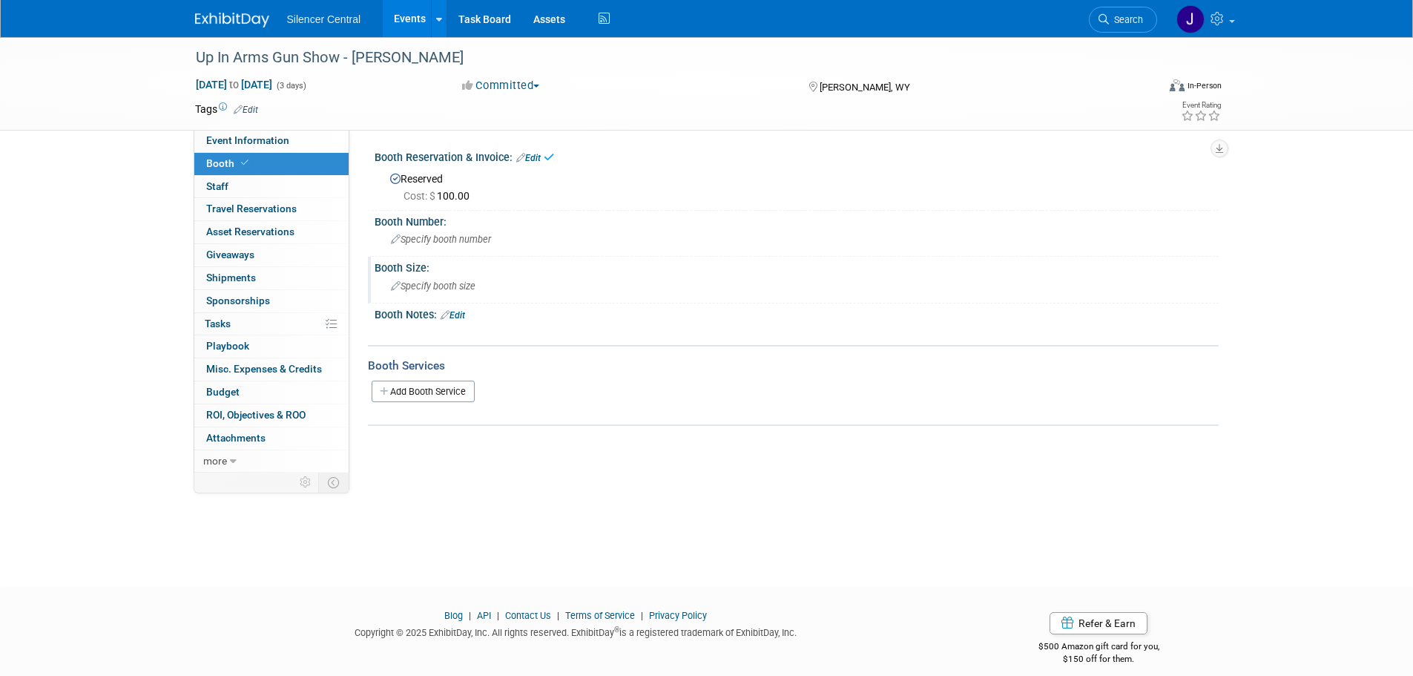
click at [413, 285] on span "Specify booth size" at bounding box center [433, 285] width 85 height 11
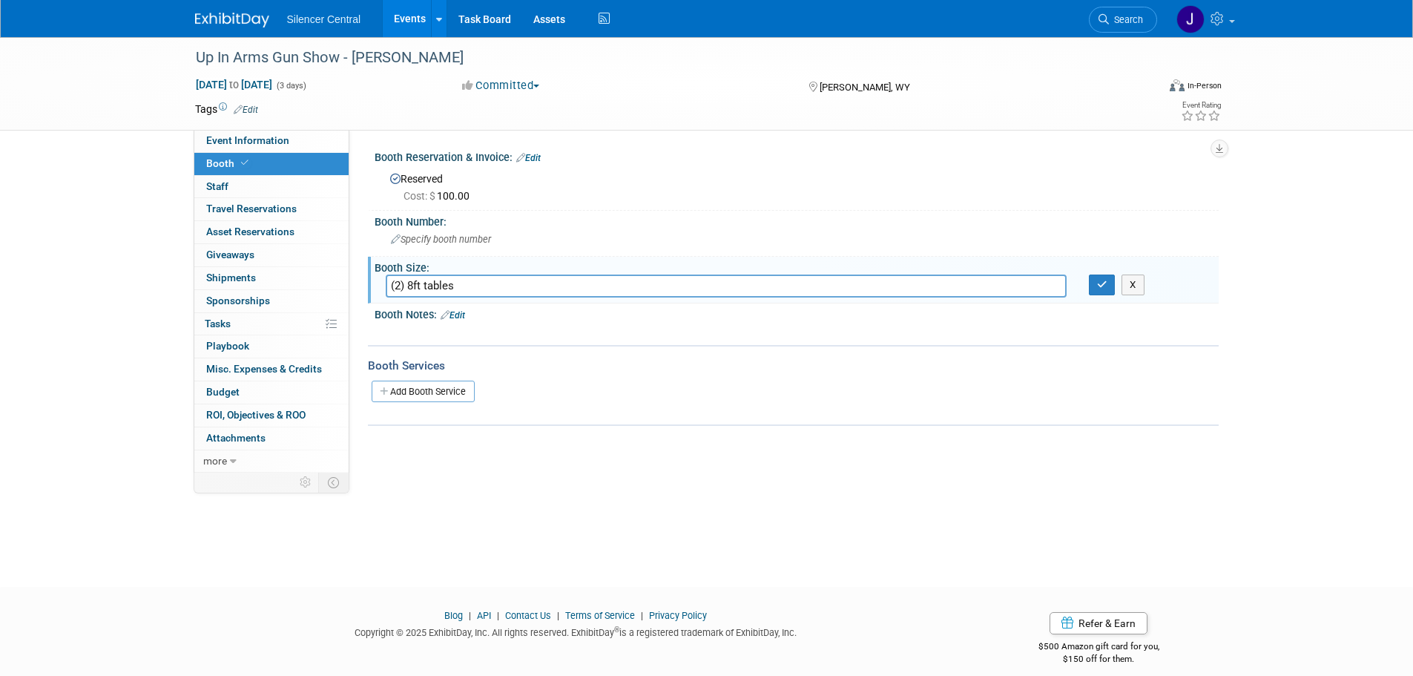
type input "(2) 8ft tables"
click at [1108, 292] on button "button" at bounding box center [1102, 285] width 27 height 21
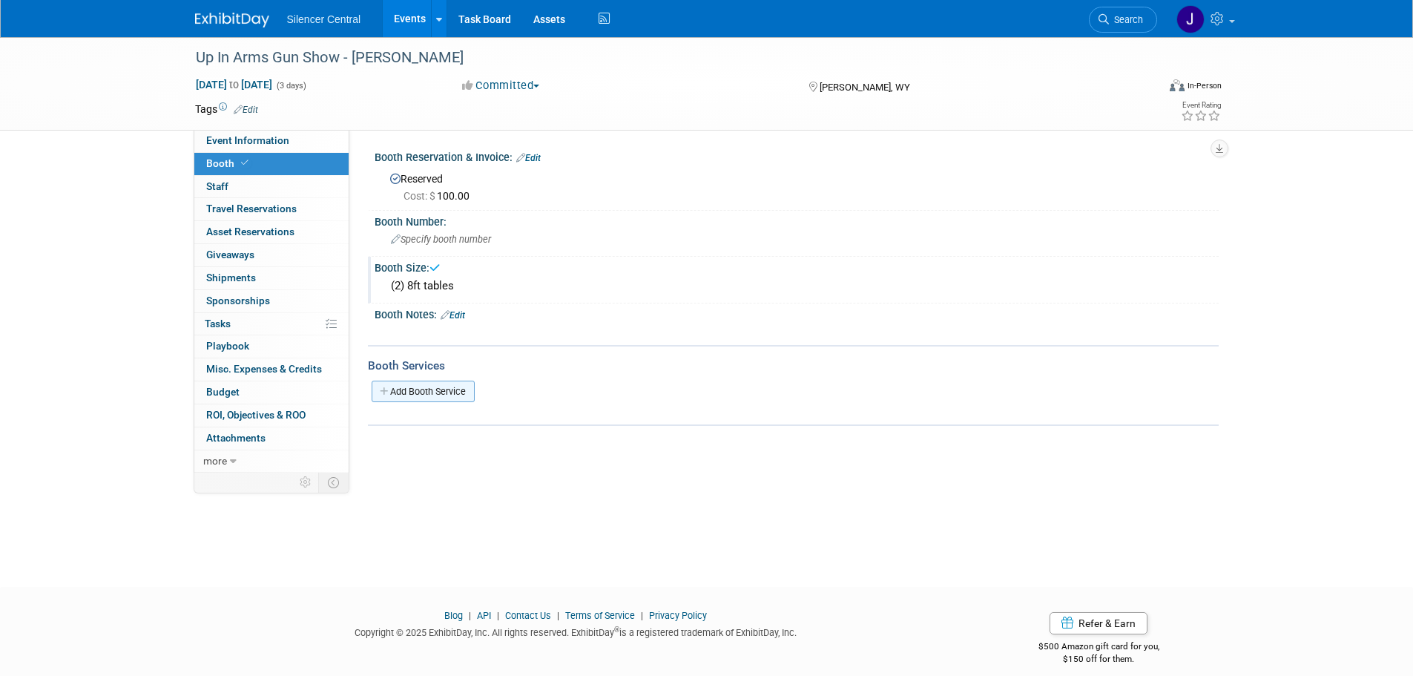
click at [418, 393] on link "Add Booth Service" at bounding box center [423, 392] width 103 height 22
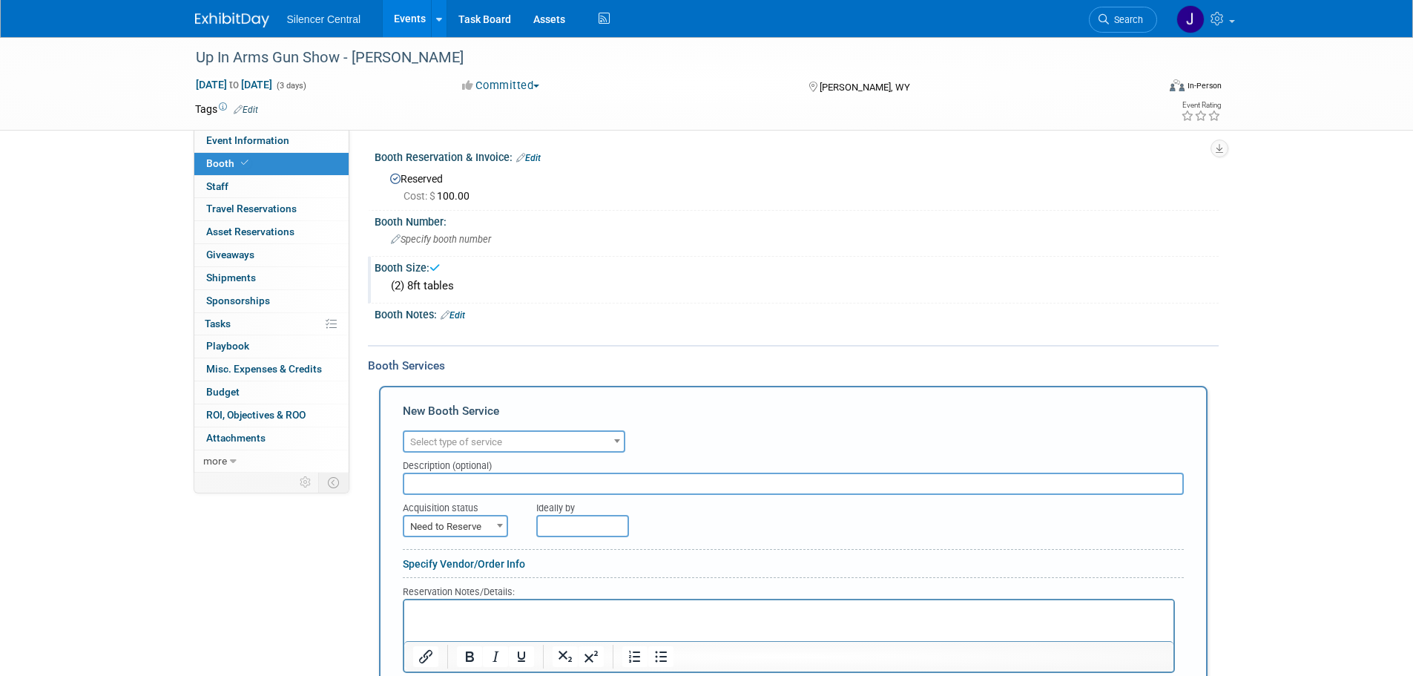
click at [471, 443] on span "Select type of service" at bounding box center [456, 441] width 92 height 11
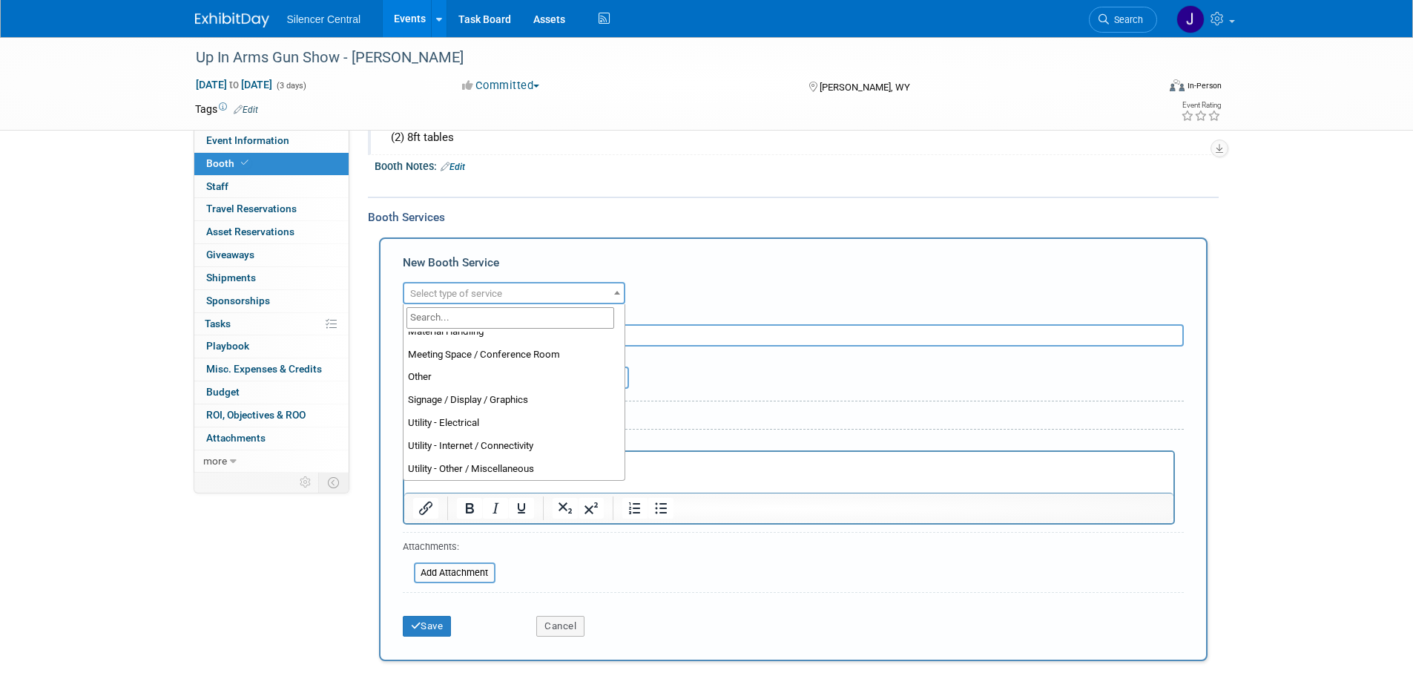
scroll to position [371, 0]
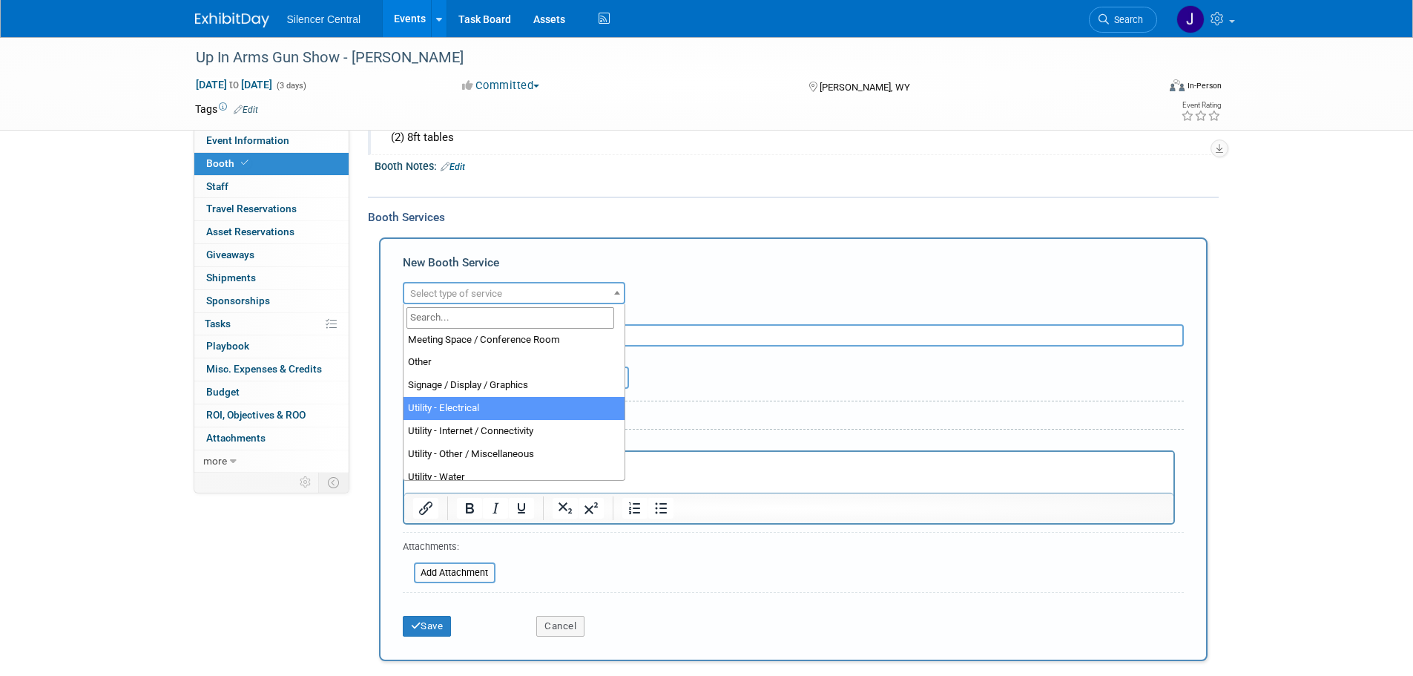
select select "8"
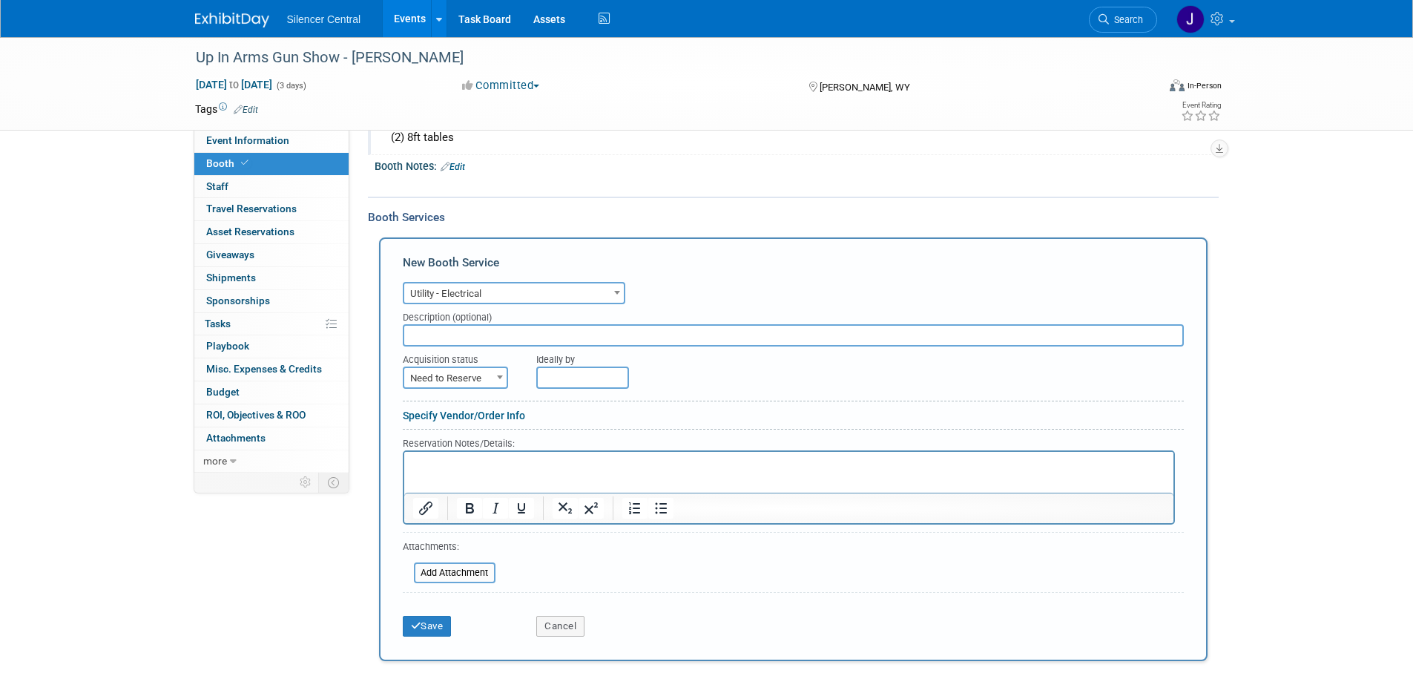
click at [465, 380] on span "Need to Reserve" at bounding box center [455, 378] width 102 height 21
select select "2"
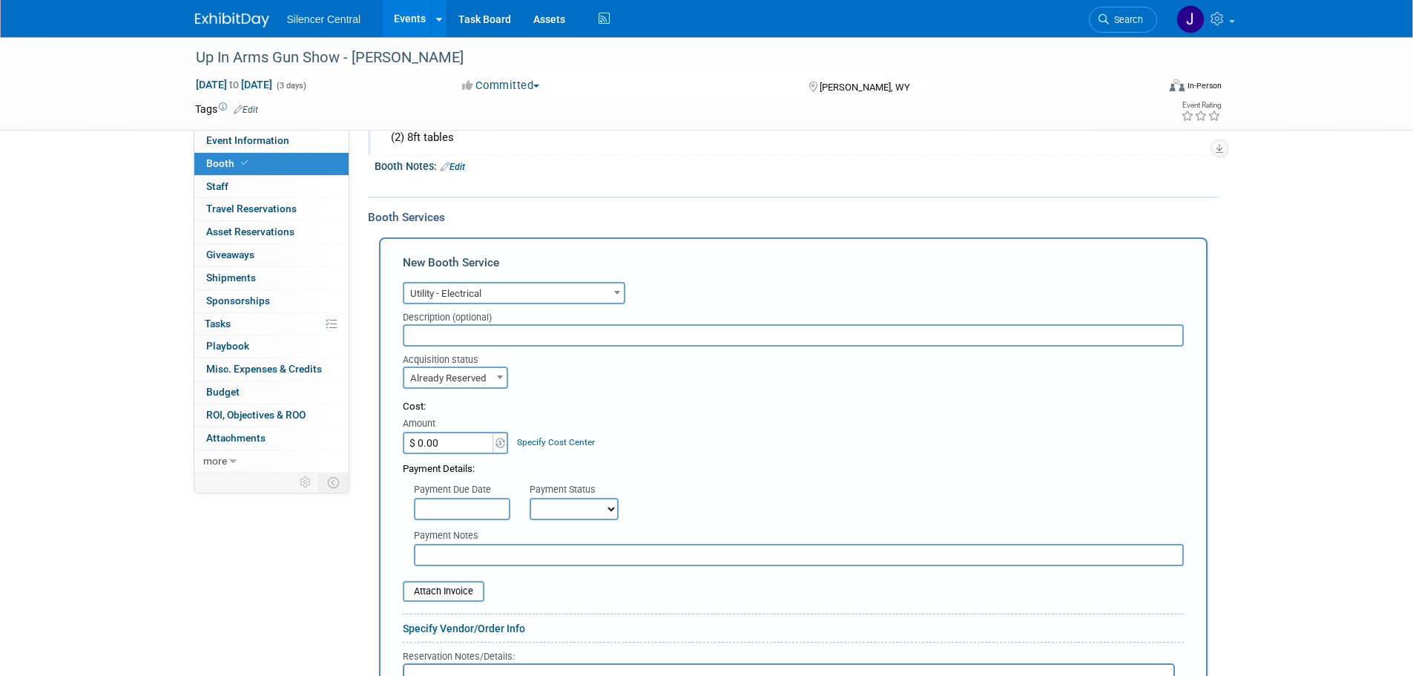
click at [455, 449] on input "$ 0.00" at bounding box center [449, 443] width 93 height 22
type input "$ 16.00"
click at [724, 447] on div "Cost: Amount $ 16.00 Specify Cost Center Cost Center -- Not Specified --" at bounding box center [793, 427] width 781 height 54
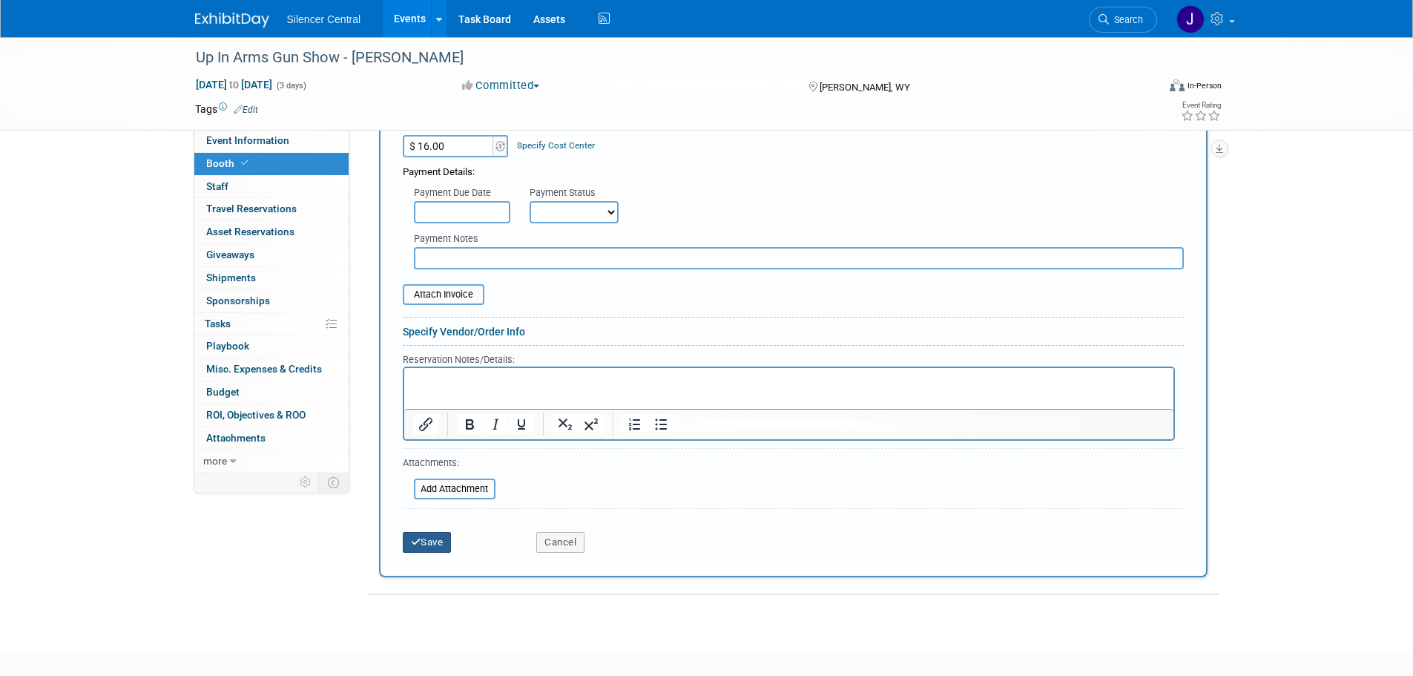
click at [434, 547] on button "Save" at bounding box center [427, 542] width 49 height 21
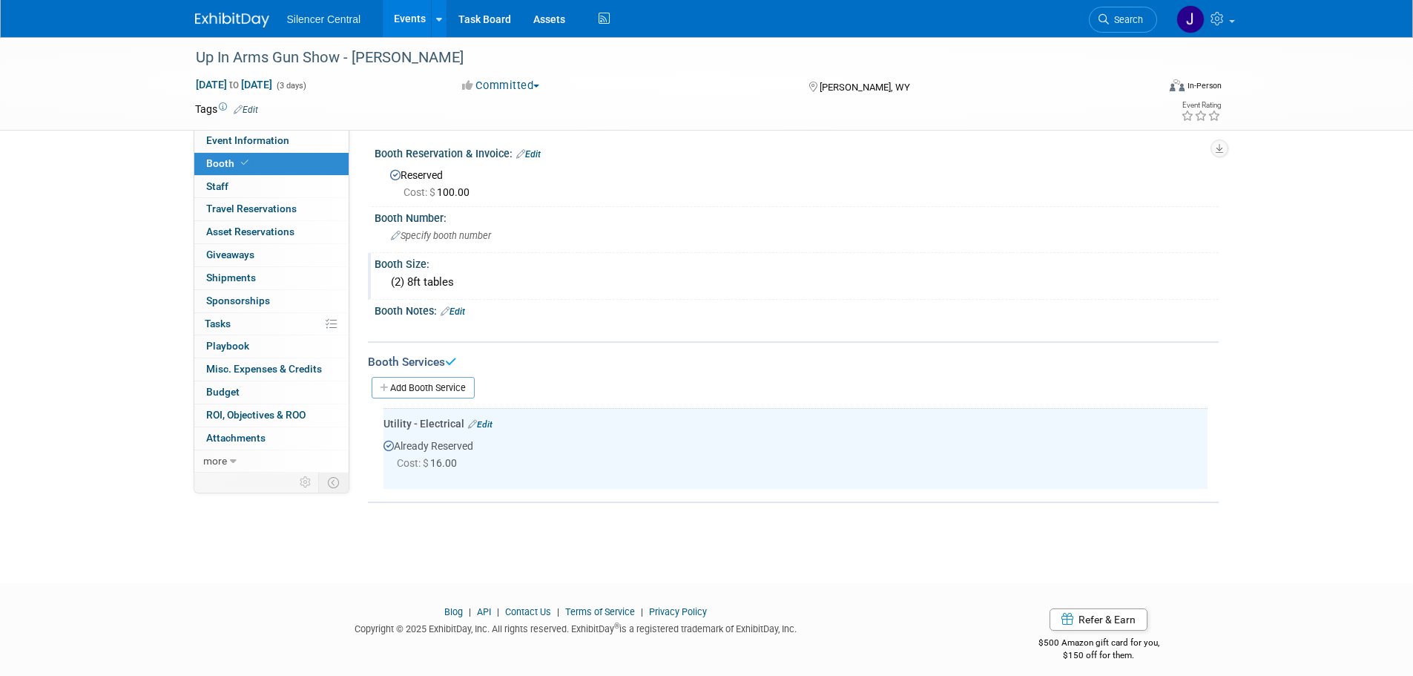
scroll to position [0, 0]
click at [276, 188] on link "0 Staff 0" at bounding box center [271, 187] width 154 height 22
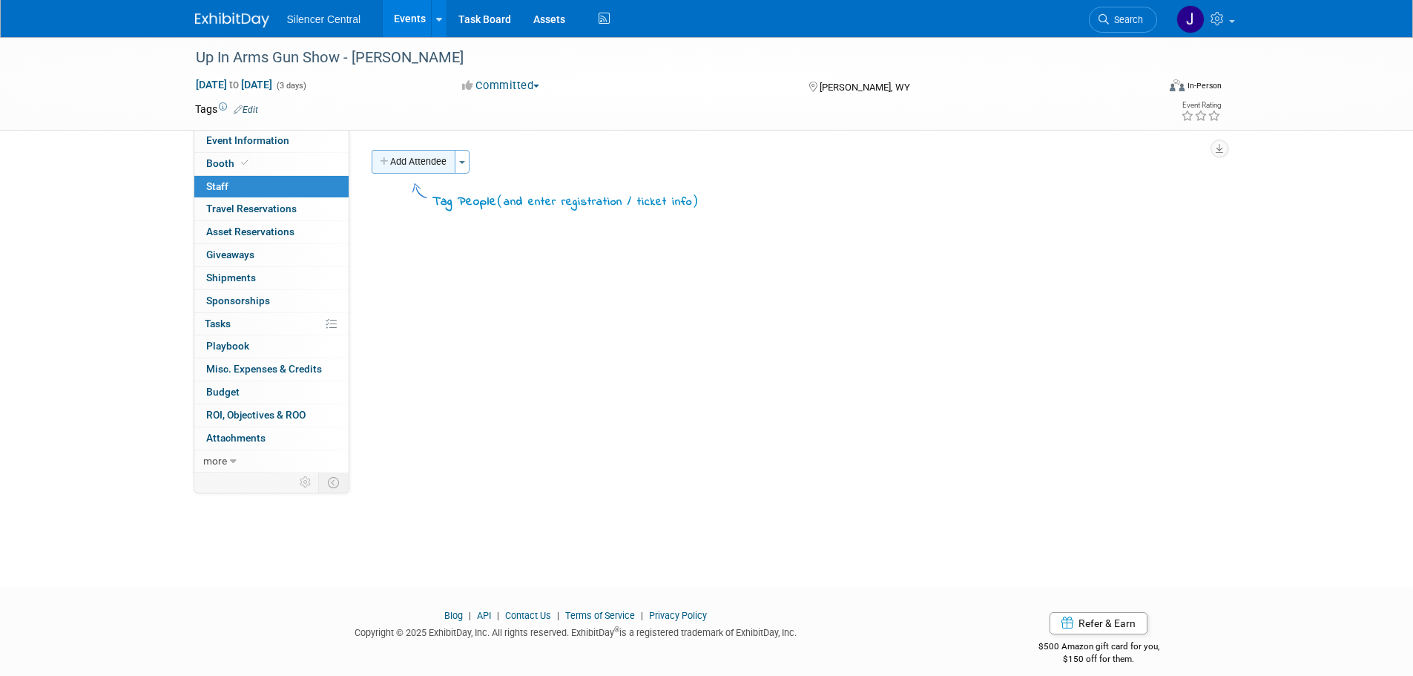
click at [428, 158] on button "Add Attendee" at bounding box center [414, 162] width 84 height 24
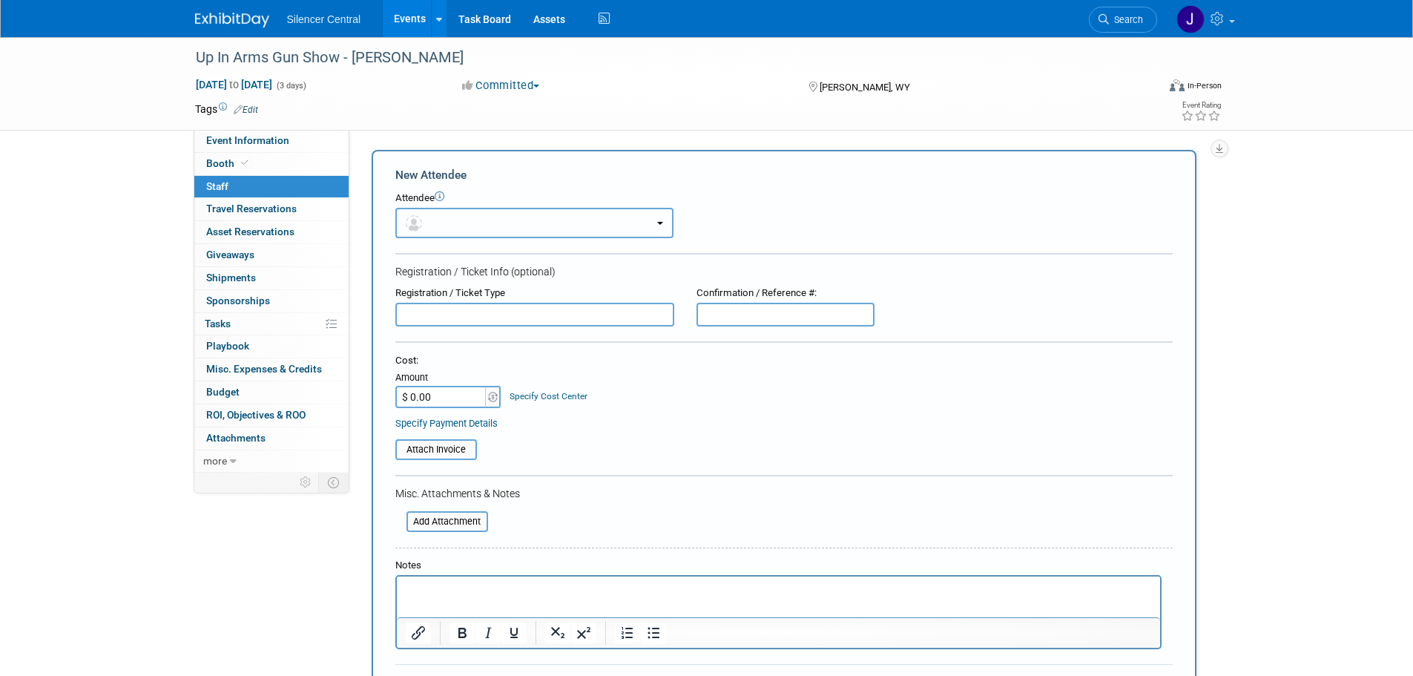
click at [427, 211] on button "button" at bounding box center [534, 223] width 278 height 30
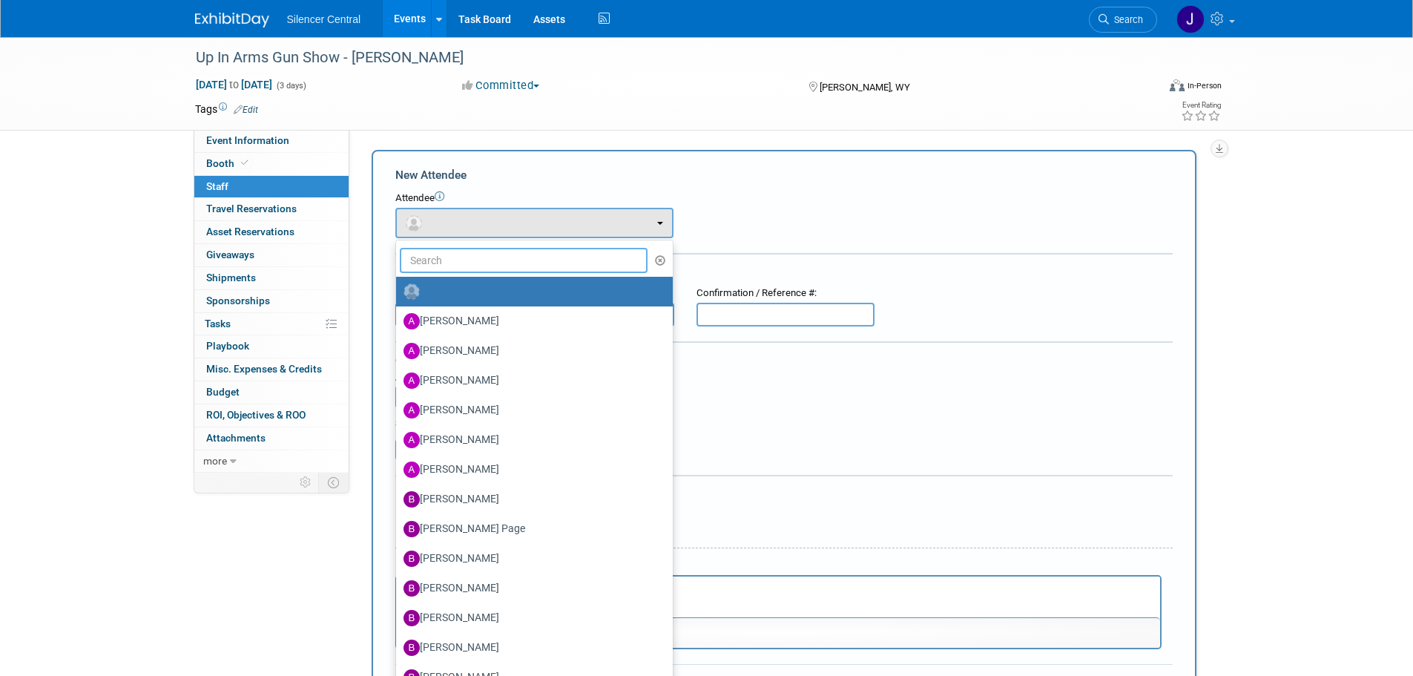
click at [439, 264] on input "text" at bounding box center [524, 260] width 249 height 25
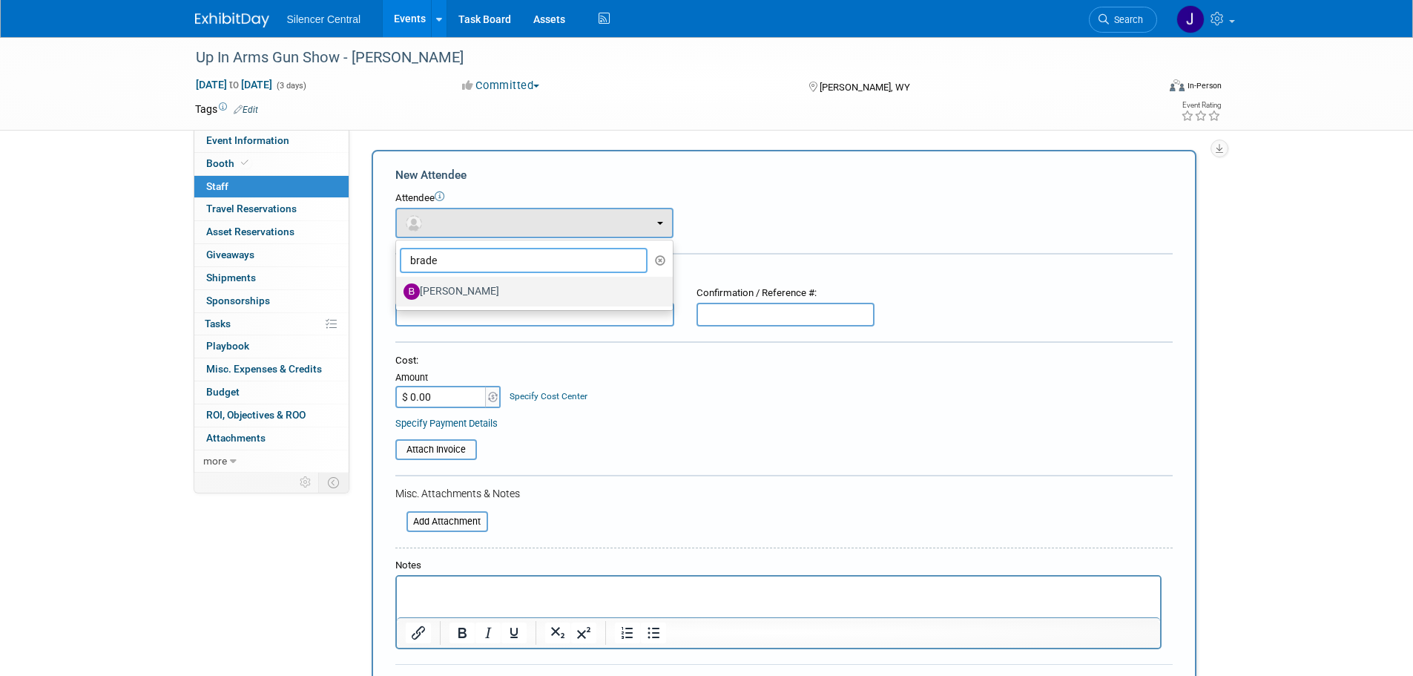
type input "brade"
click at [465, 294] on label "Braden Hougaard" at bounding box center [531, 292] width 254 height 24
click at [398, 294] on input "Braden Hougaard" at bounding box center [394, 290] width 10 height 10
select select "faa47369-d181-4ad0-aa78-f5f0e9f9d32f"
select select "1"
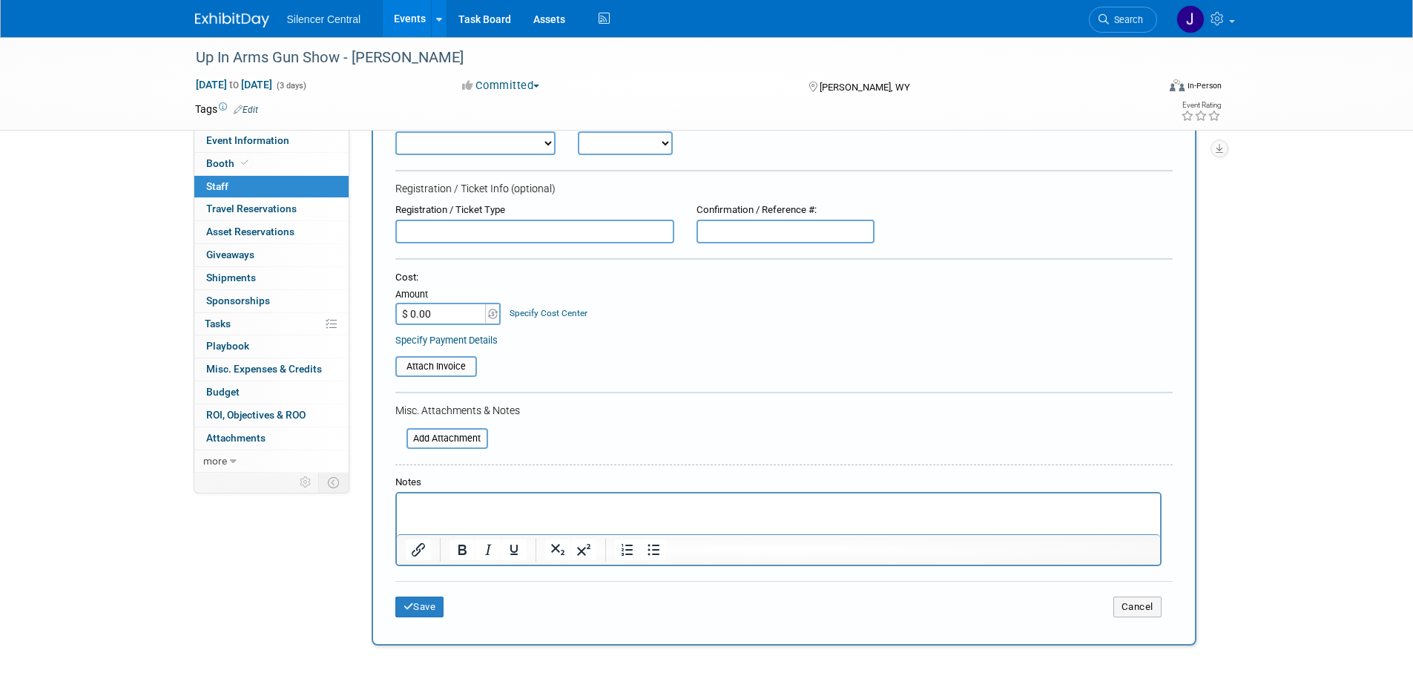
scroll to position [277, 0]
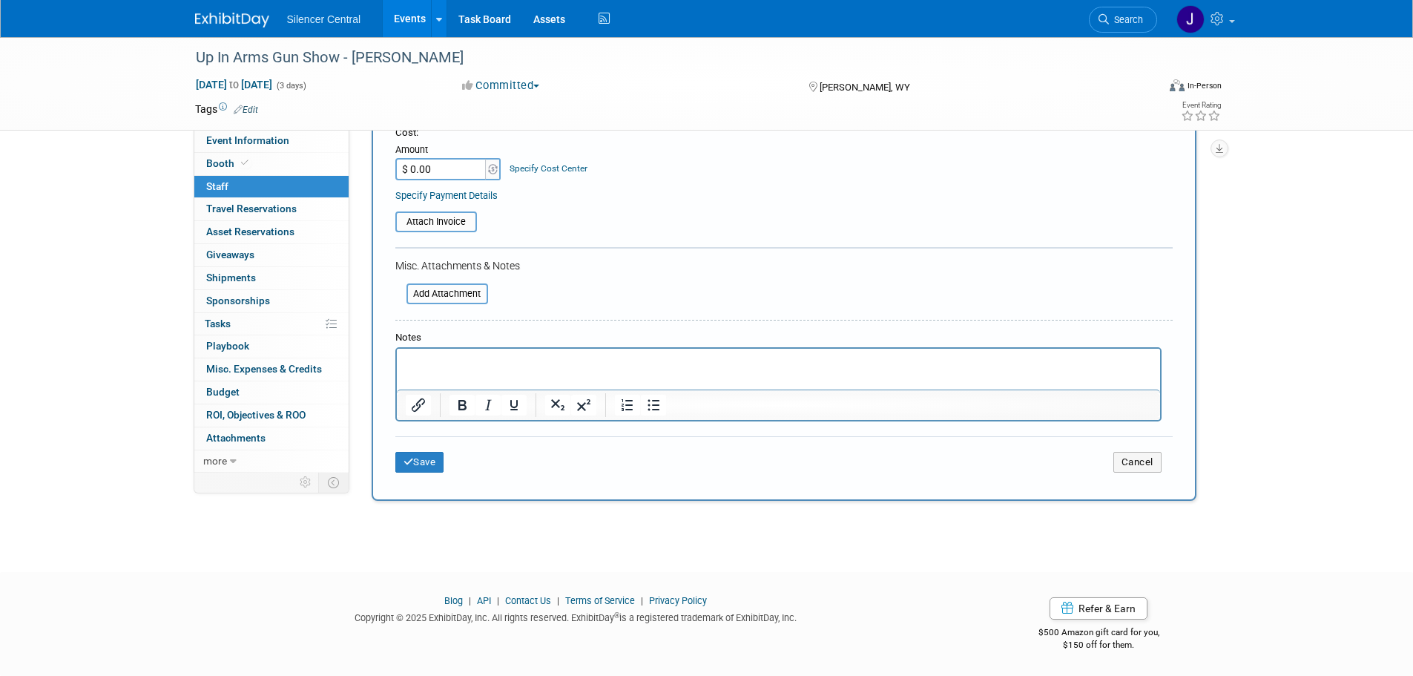
click at [427, 450] on div "Save Cancel" at bounding box center [784, 459] width 778 height 47
click at [430, 460] on button "Save" at bounding box center [419, 462] width 49 height 21
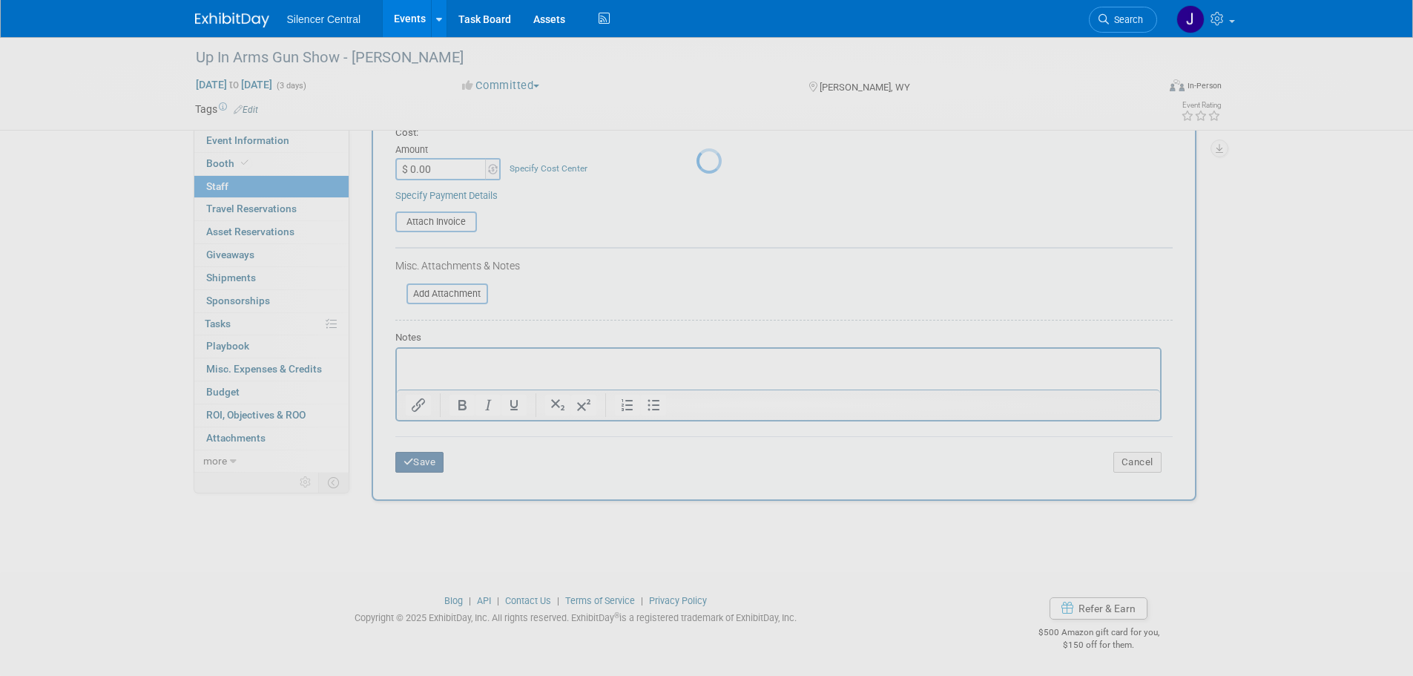
scroll to position [0, 0]
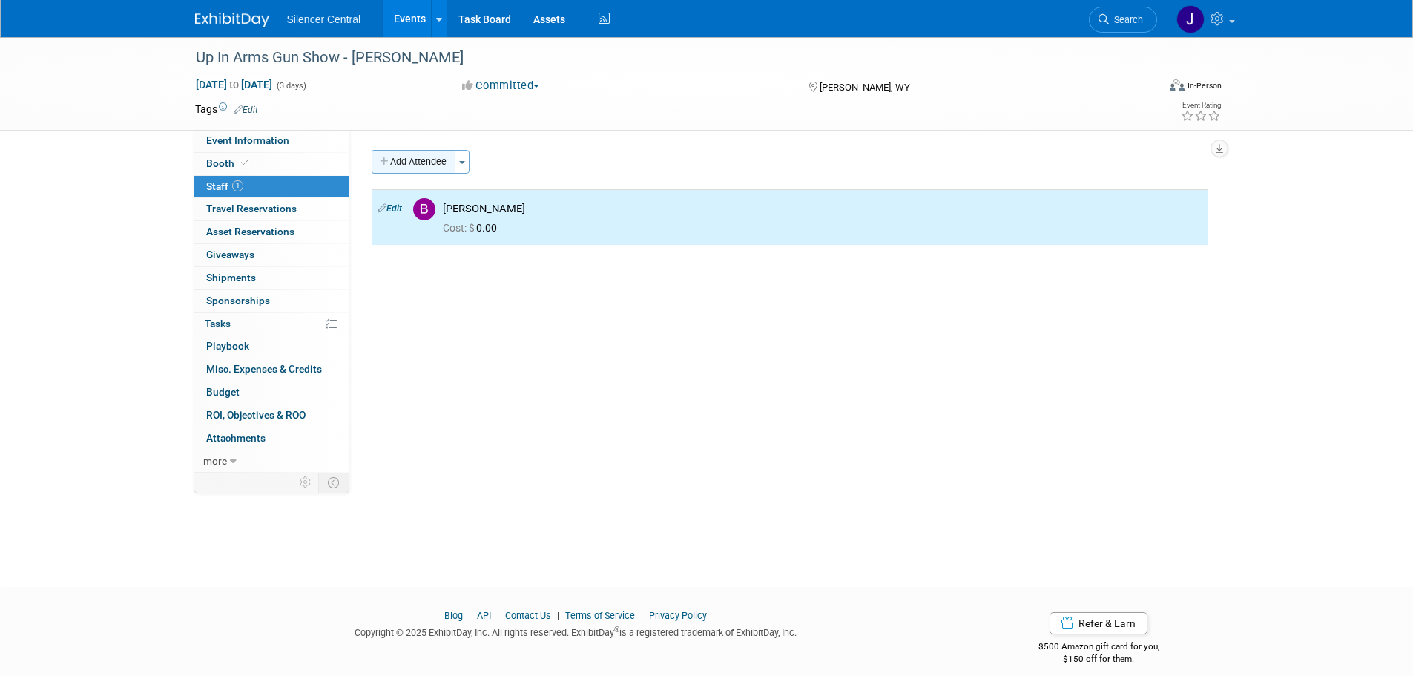
click at [411, 165] on button "Add Attendee" at bounding box center [414, 162] width 84 height 24
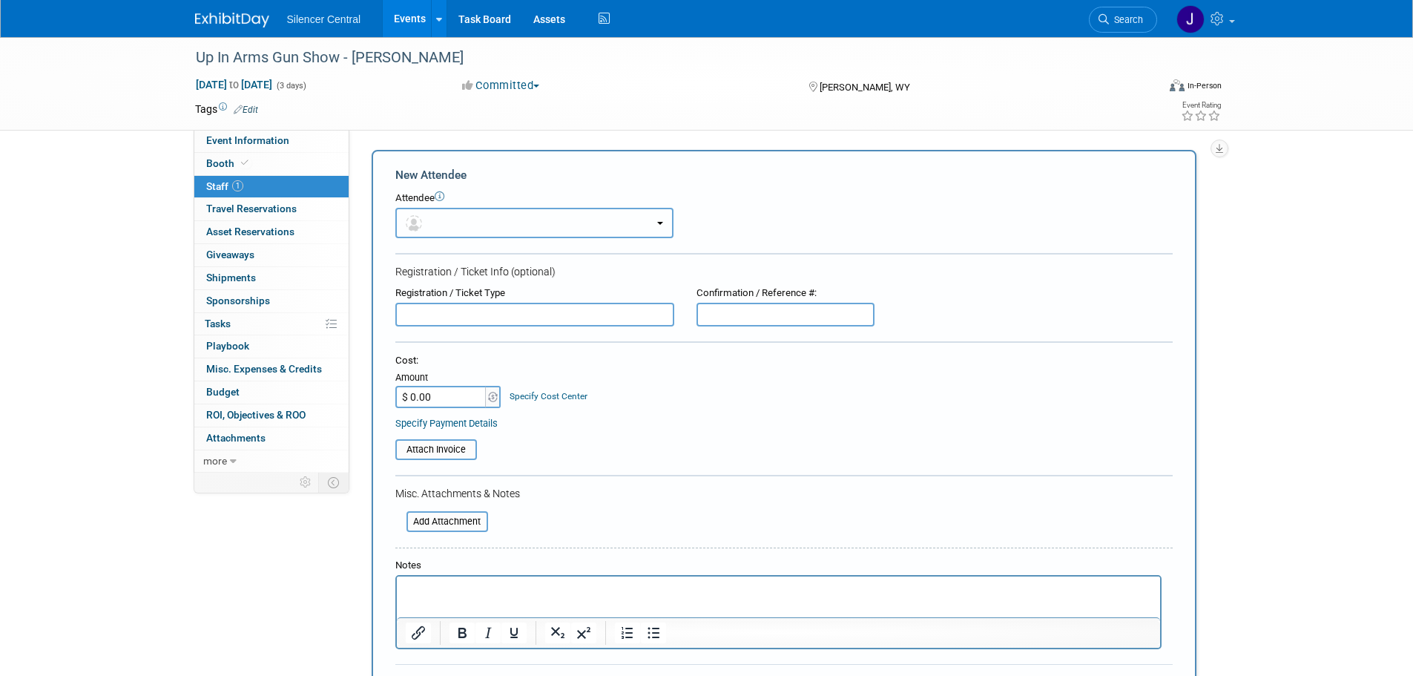
drag, startPoint x: 432, startPoint y: 214, endPoint x: 436, endPoint y: 246, distance: 32.2
click at [435, 237] on button "button" at bounding box center [534, 223] width 278 height 30
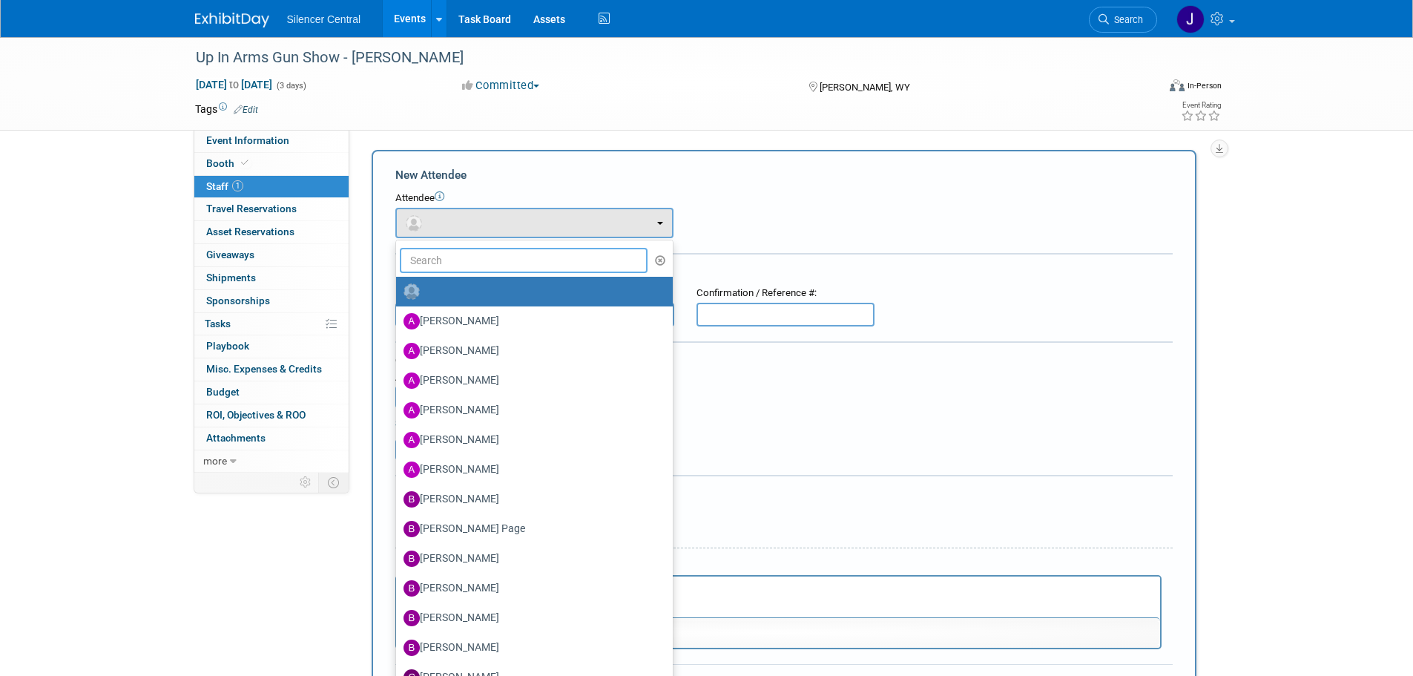
click at [447, 267] on input "text" at bounding box center [524, 260] width 249 height 25
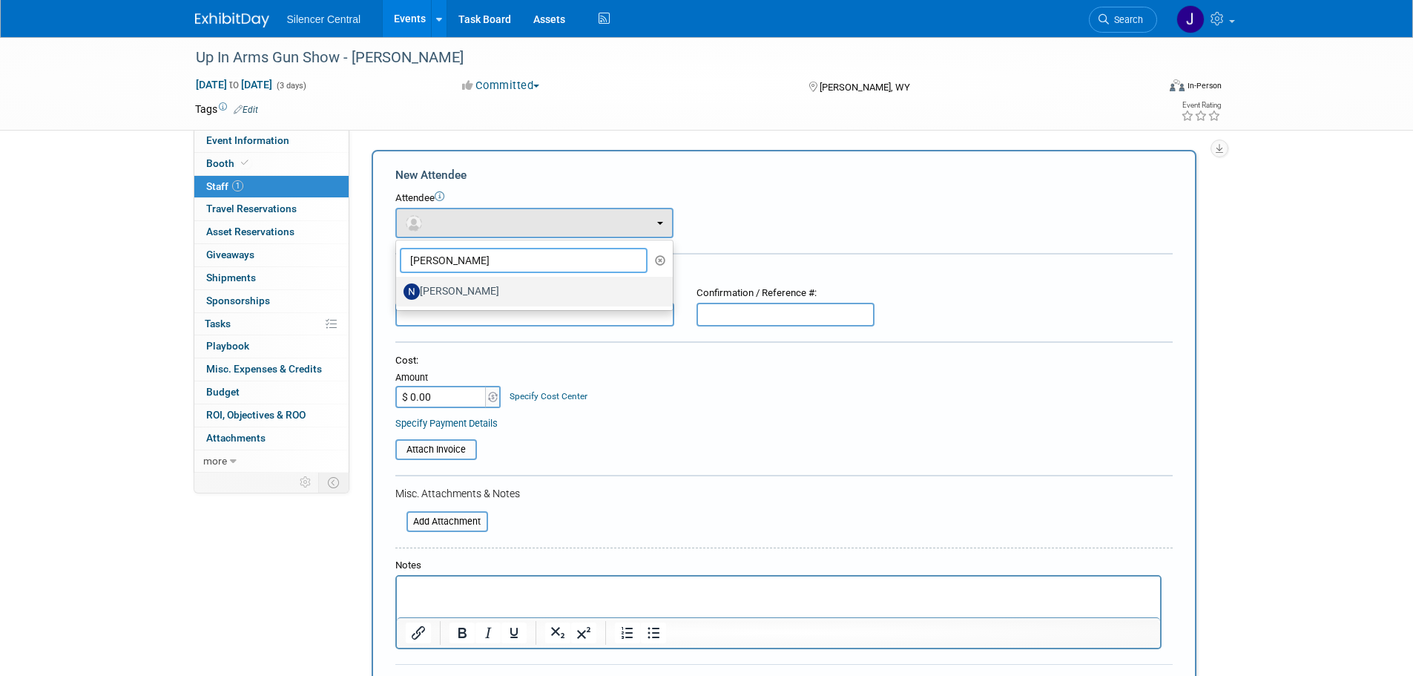
type input "noel"
click at [565, 287] on label "Noelle Kealoha" at bounding box center [531, 292] width 254 height 24
click at [398, 287] on input "Noelle Kealoha" at bounding box center [394, 290] width 10 height 10
select select "9ed048aa-cdc5-4ab8-b41d-5f3c7f4fb1c3"
select select "1"
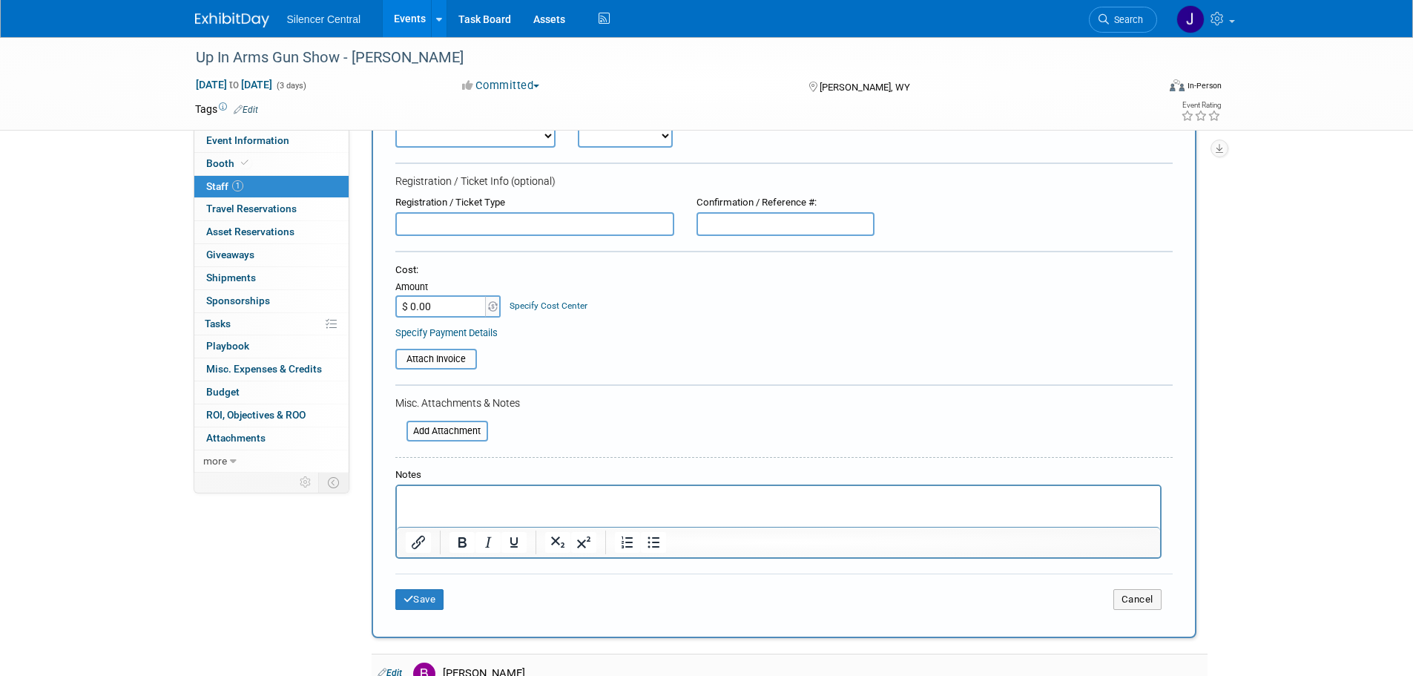
scroll to position [348, 0]
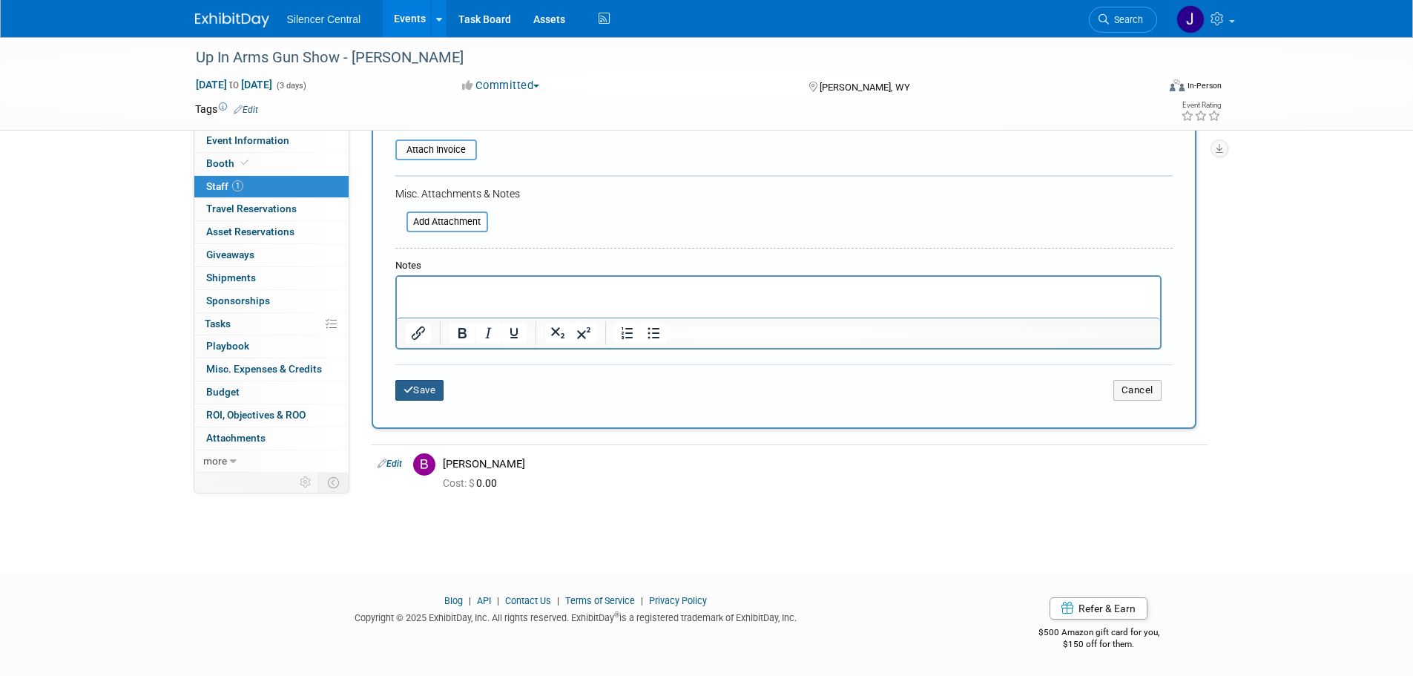
click at [433, 381] on button "Save" at bounding box center [419, 390] width 49 height 21
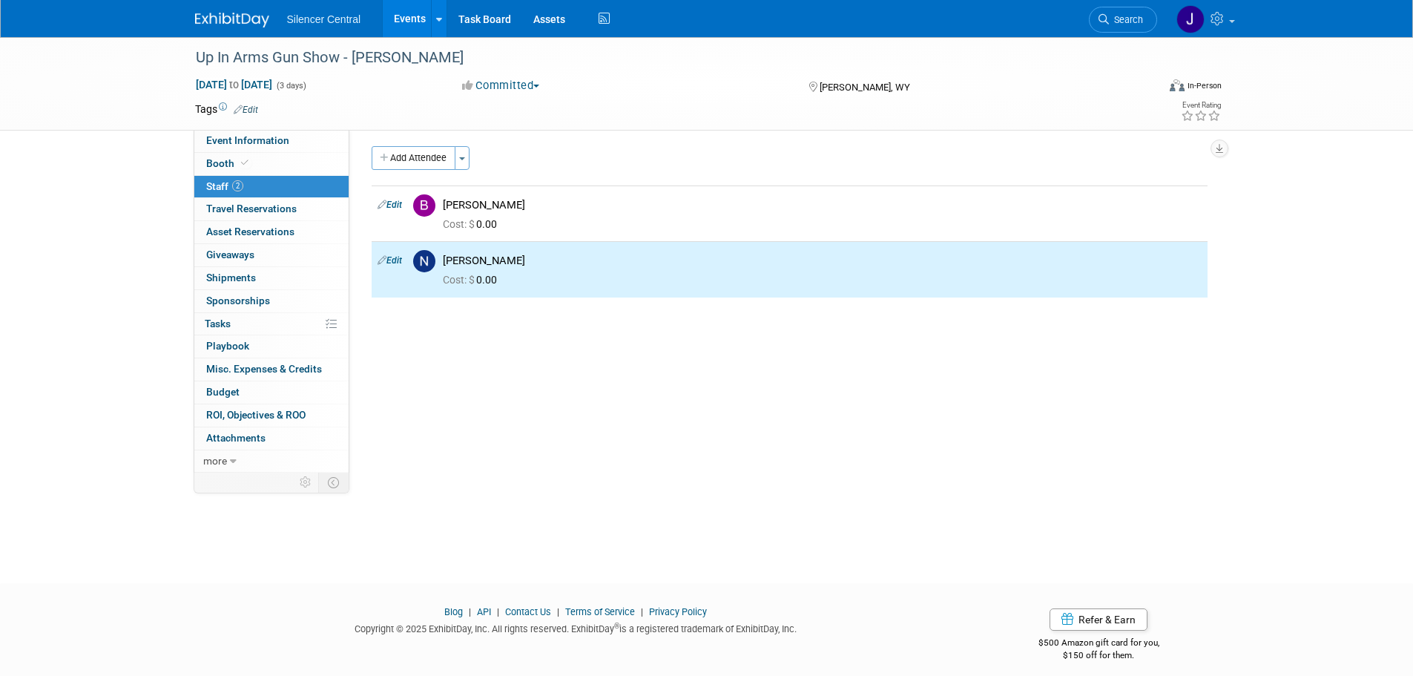
scroll to position [0, 0]
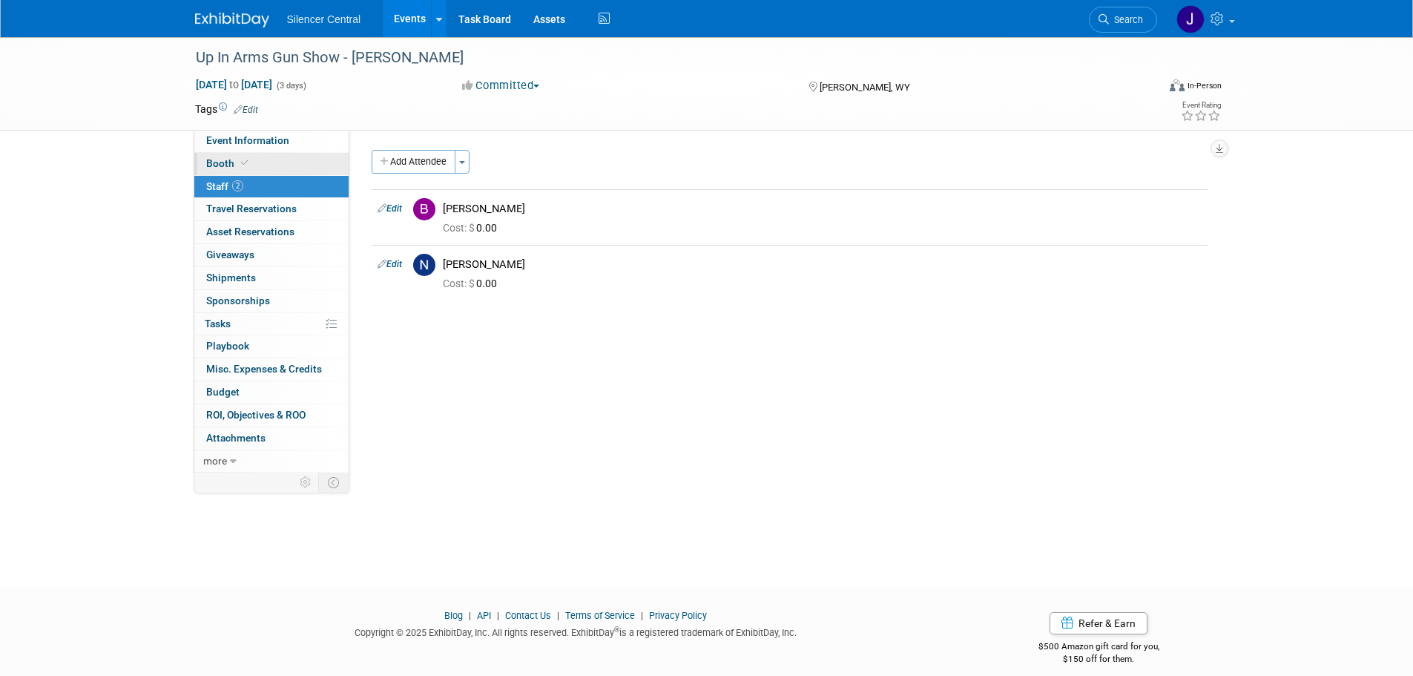
click at [253, 168] on link "Booth" at bounding box center [271, 164] width 154 height 22
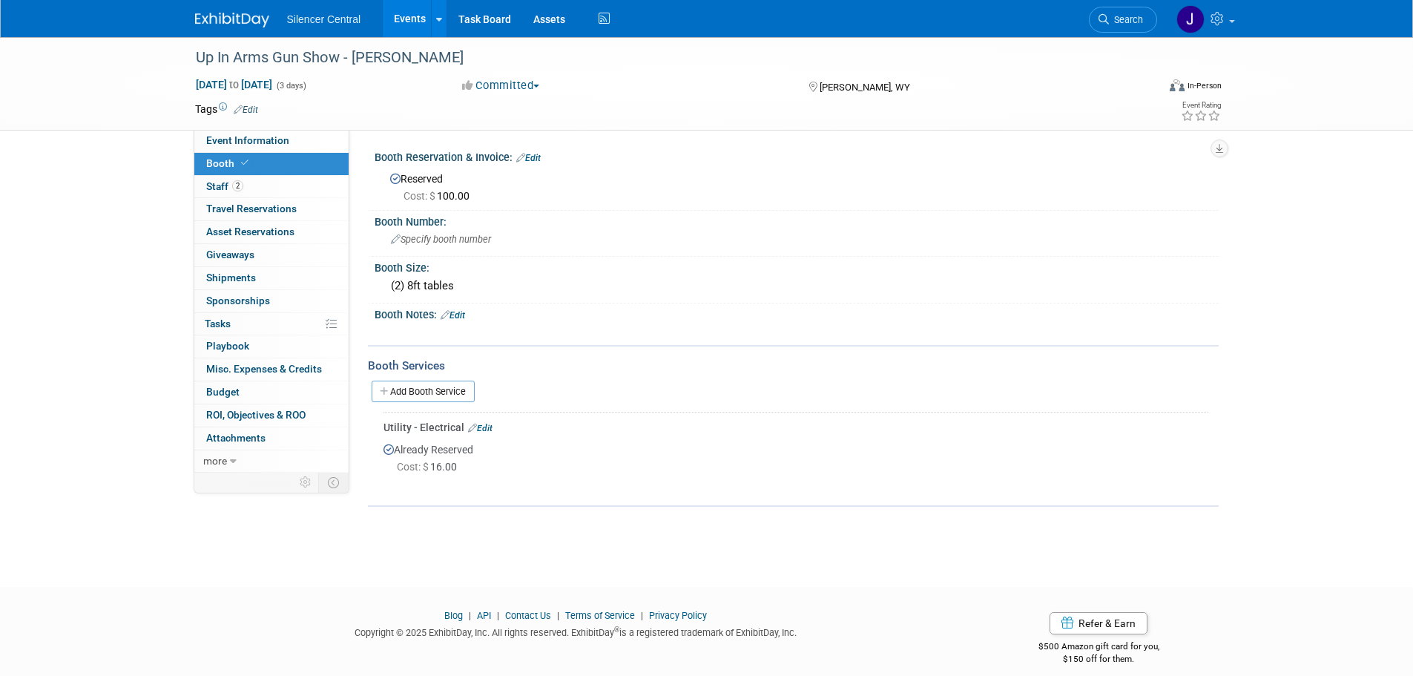
click at [459, 312] on link "Edit" at bounding box center [453, 315] width 24 height 10
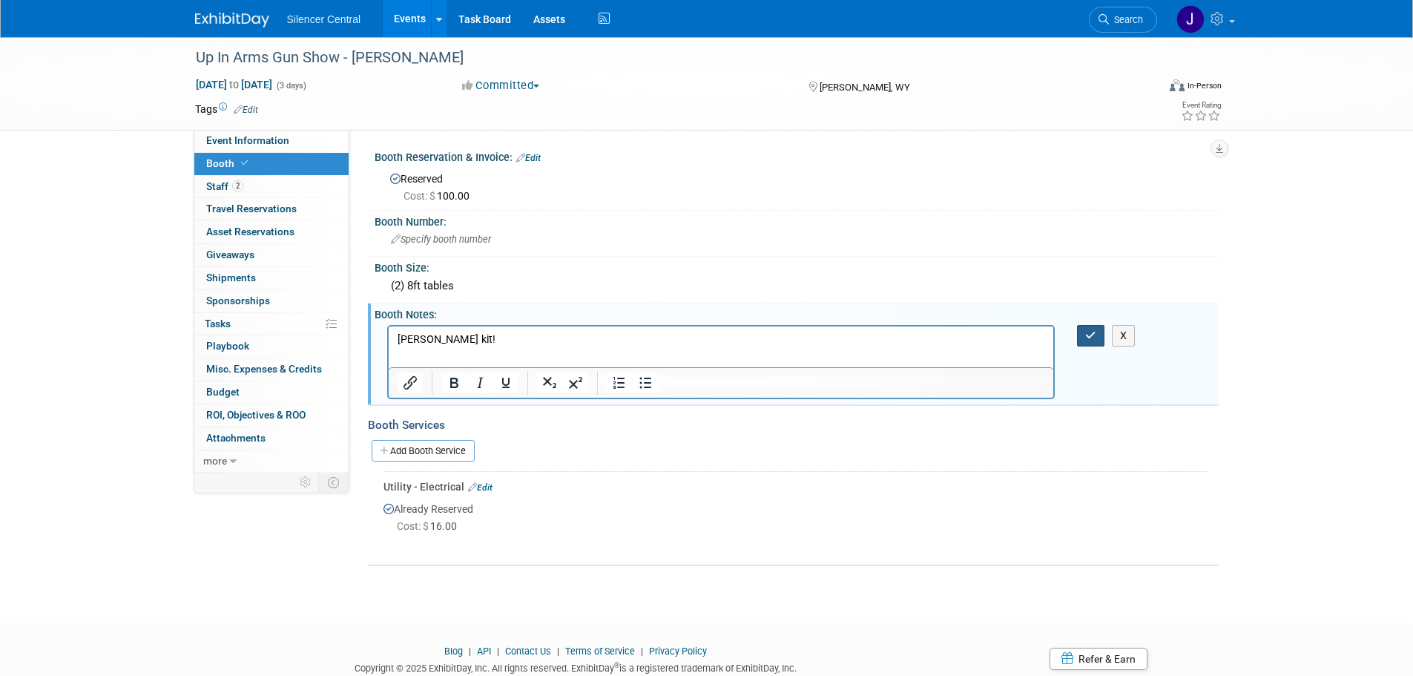
click at [1090, 338] on icon "button" at bounding box center [1090, 335] width 11 height 10
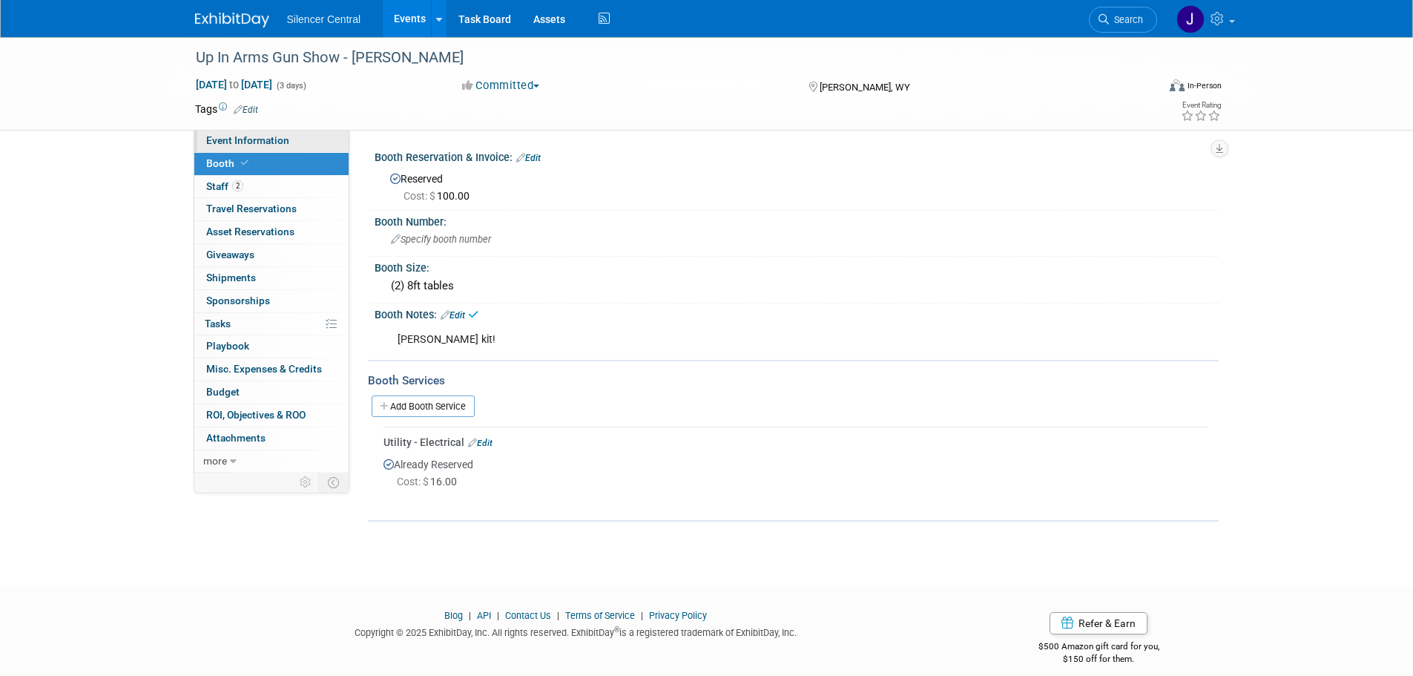
click at [250, 145] on span "Event Information" at bounding box center [247, 140] width 83 height 12
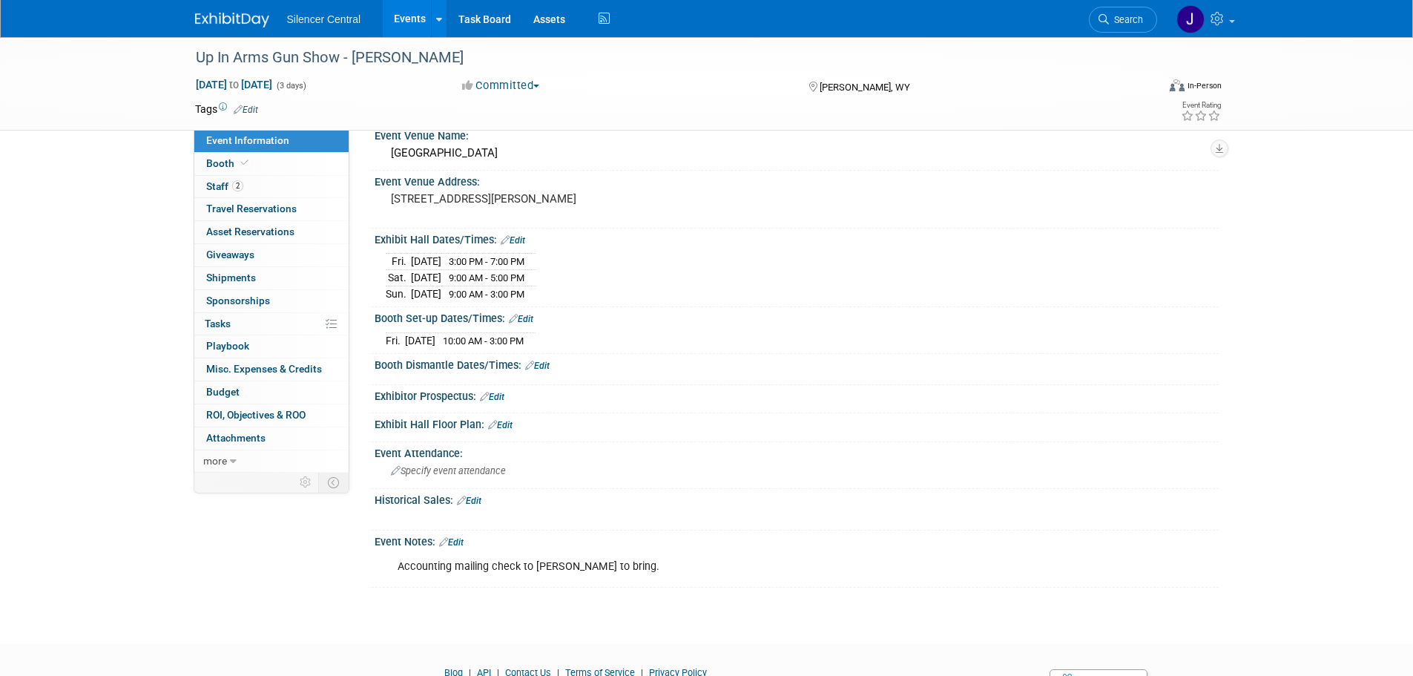
scroll to position [74, 0]
